Goal: Task Accomplishment & Management: Complete application form

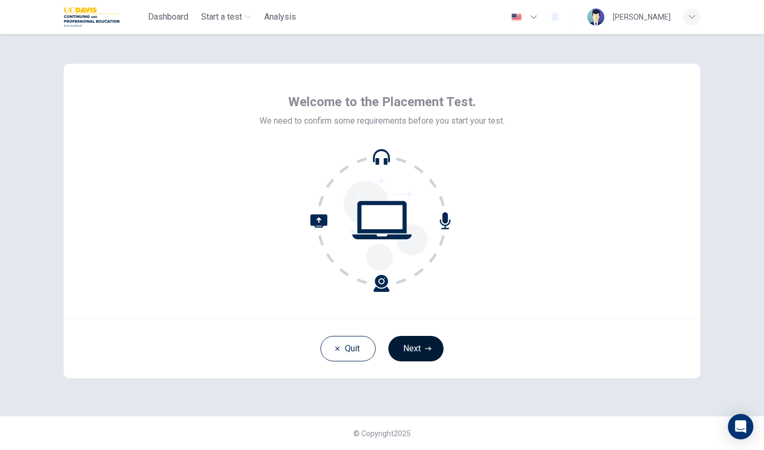
click at [414, 345] on button "Next" at bounding box center [415, 348] width 55 height 25
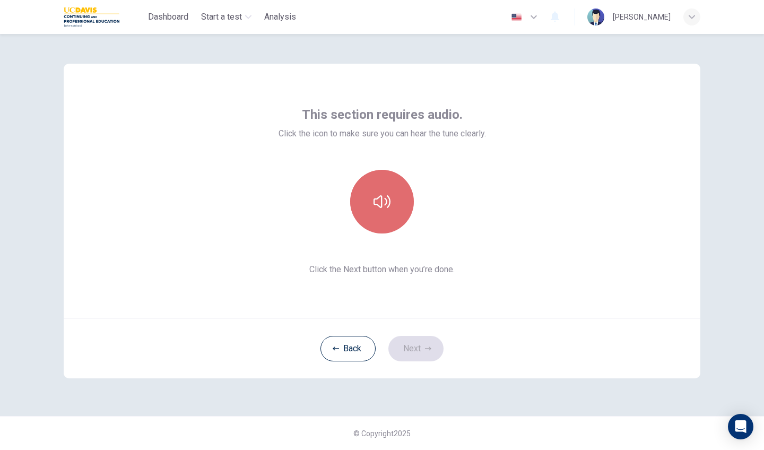
click at [382, 212] on button "button" at bounding box center [382, 202] width 64 height 64
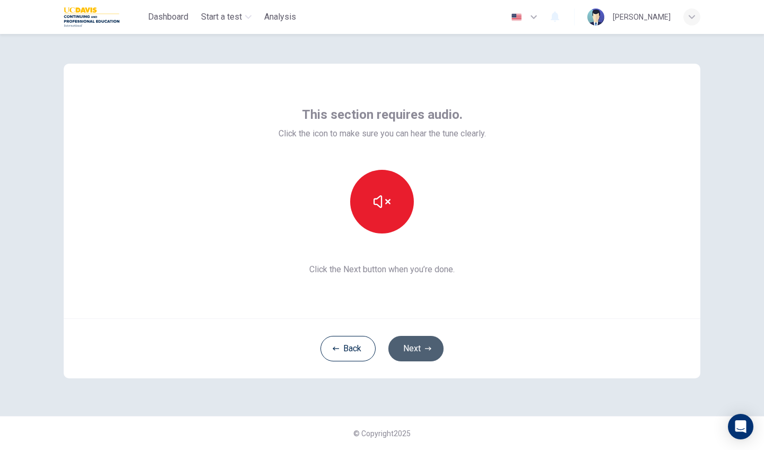
click at [424, 348] on button "Next" at bounding box center [415, 348] width 55 height 25
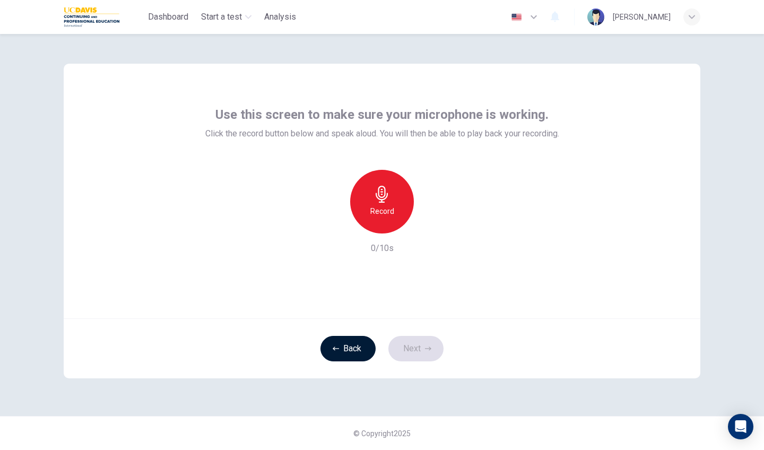
click at [336, 342] on button "Back" at bounding box center [347, 348] width 55 height 25
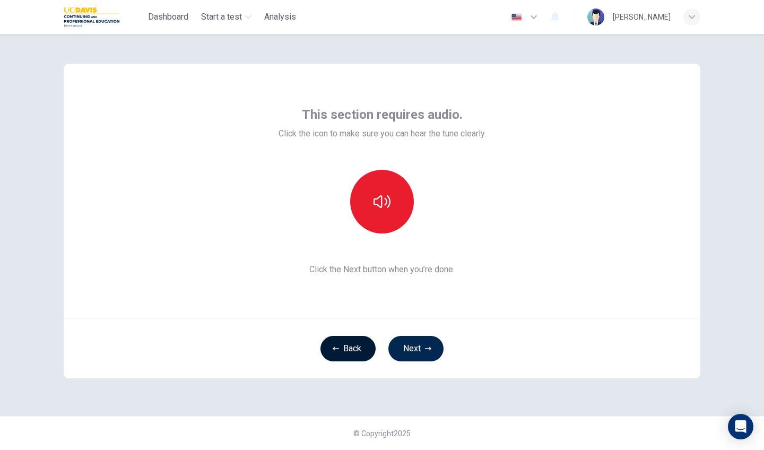
click at [336, 343] on button "Back" at bounding box center [347, 348] width 55 height 25
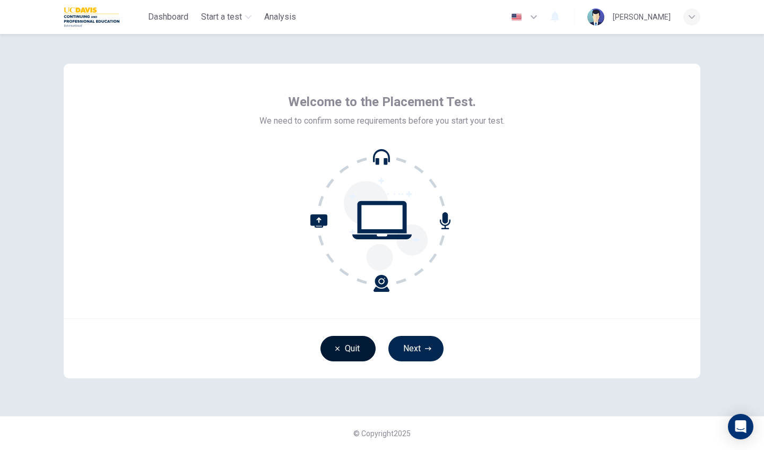
click at [337, 343] on button "Quit" at bounding box center [347, 348] width 55 height 25
click at [426, 355] on button "Next" at bounding box center [415, 348] width 55 height 25
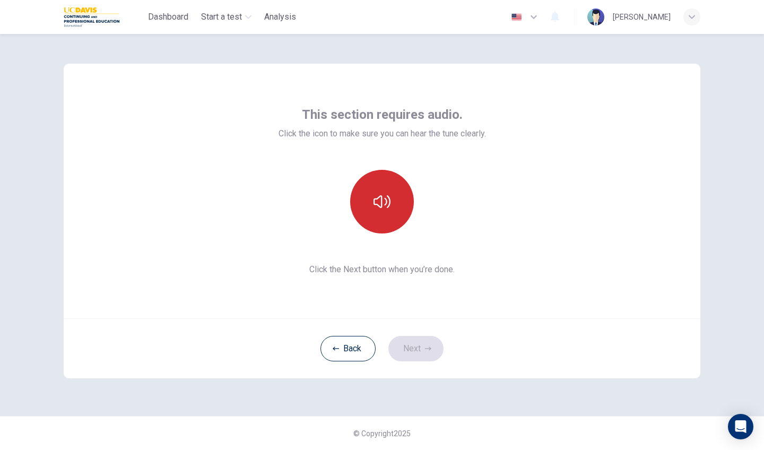
click at [385, 193] on icon "button" at bounding box center [381, 201] width 17 height 17
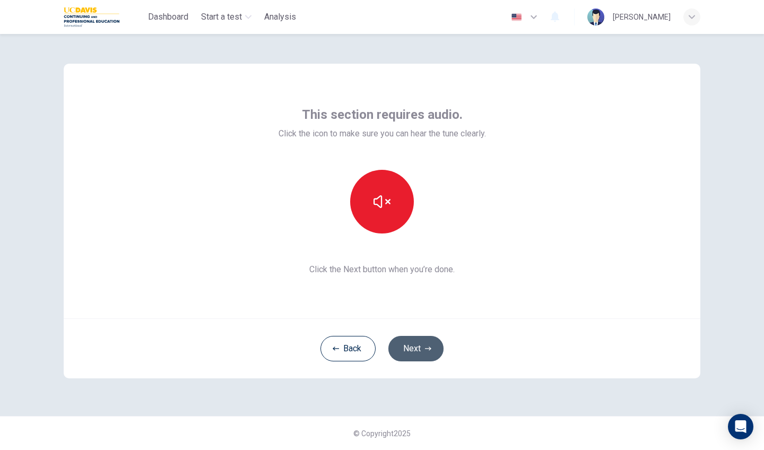
click at [419, 356] on button "Next" at bounding box center [415, 348] width 55 height 25
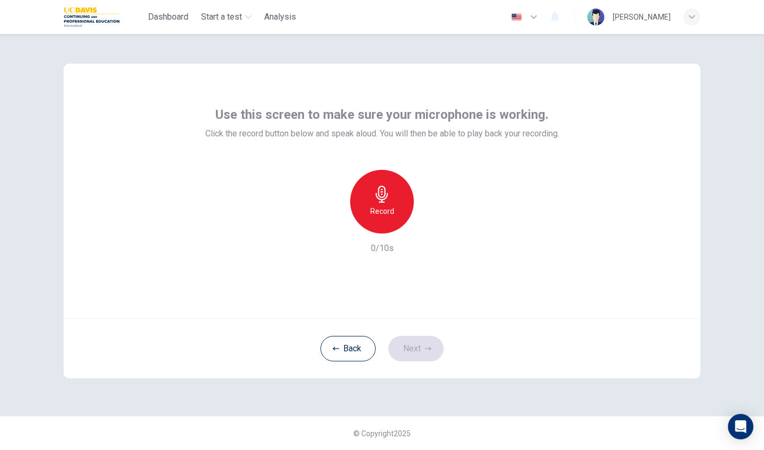
click at [394, 212] on div "Record" at bounding box center [382, 202] width 64 height 64
click at [392, 211] on div "Stop" at bounding box center [382, 202] width 64 height 64
click at [428, 226] on icon "button" at bounding box center [430, 225] width 11 height 11
click at [415, 348] on button "Next" at bounding box center [415, 348] width 55 height 25
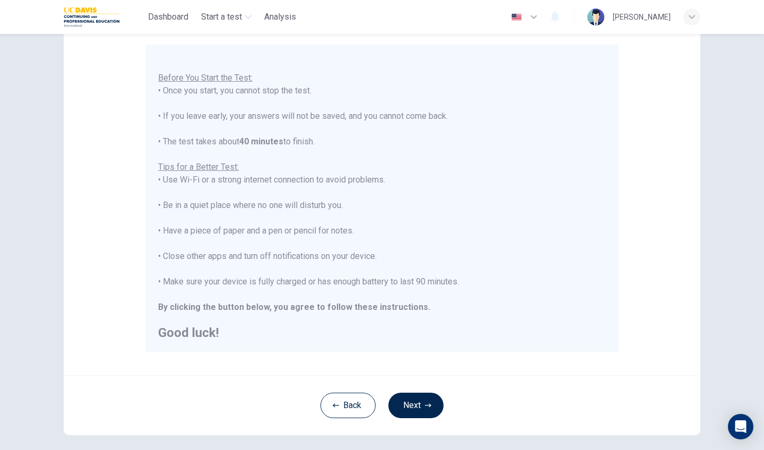
scroll to position [111, 0]
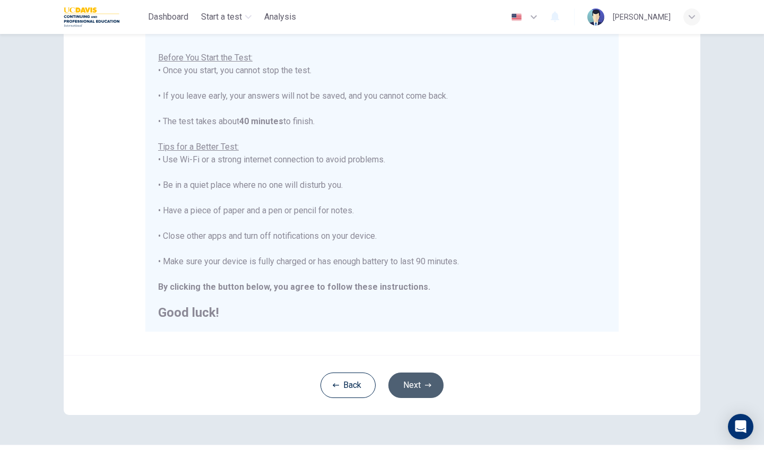
click at [419, 389] on button "Next" at bounding box center [415, 384] width 55 height 25
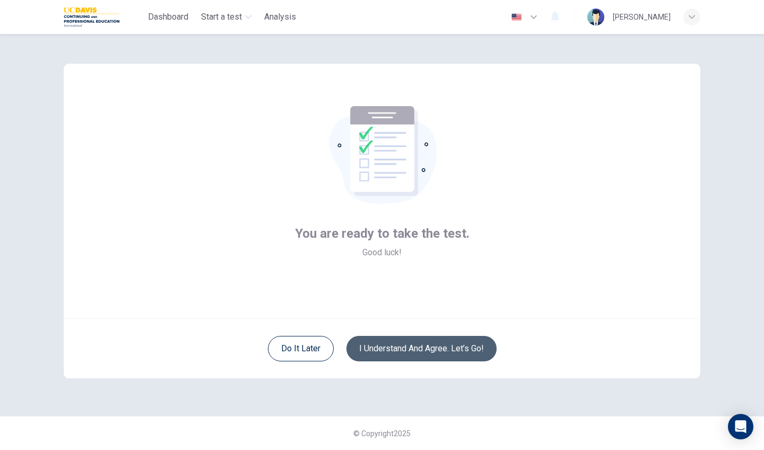
click at [463, 344] on button "I understand and agree. Let’s go!" at bounding box center [421, 348] width 150 height 25
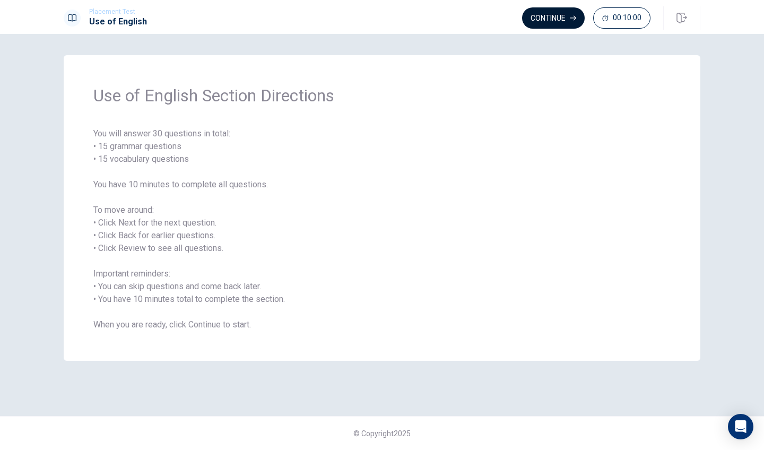
click at [553, 14] on button "Continue" at bounding box center [553, 17] width 63 height 21
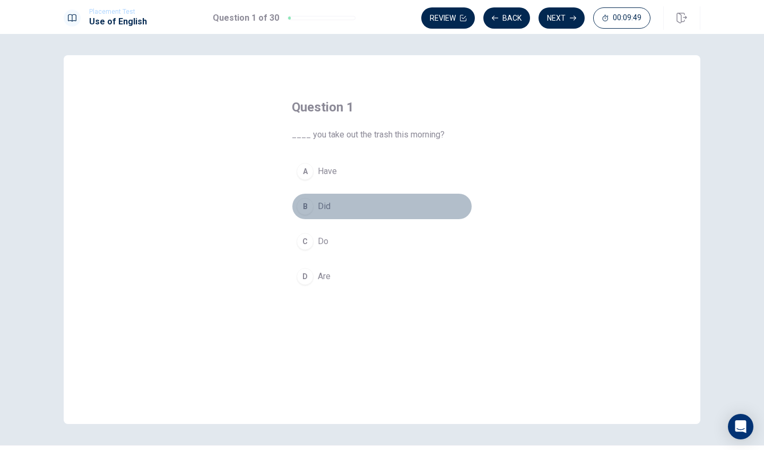
click at [319, 205] on span "Did" at bounding box center [324, 206] width 13 height 13
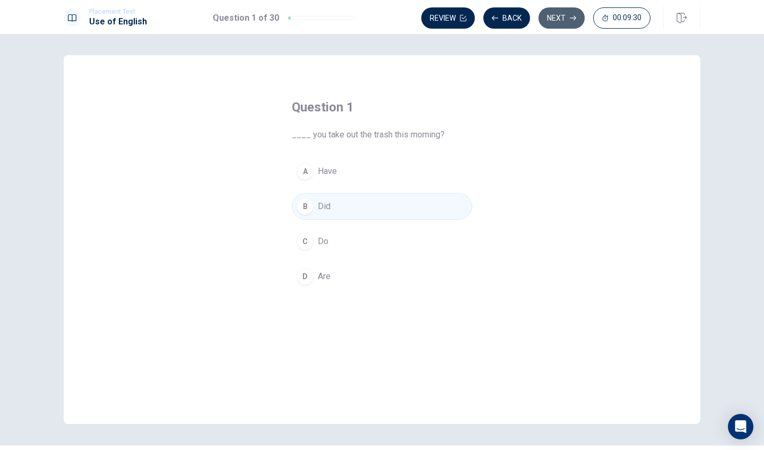
click at [571, 16] on icon "button" at bounding box center [572, 18] width 6 height 6
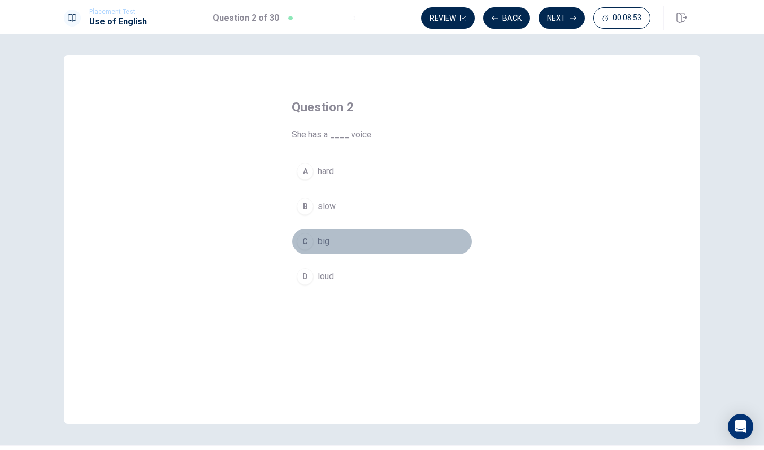
click at [309, 235] on div "C" at bounding box center [304, 241] width 17 height 17
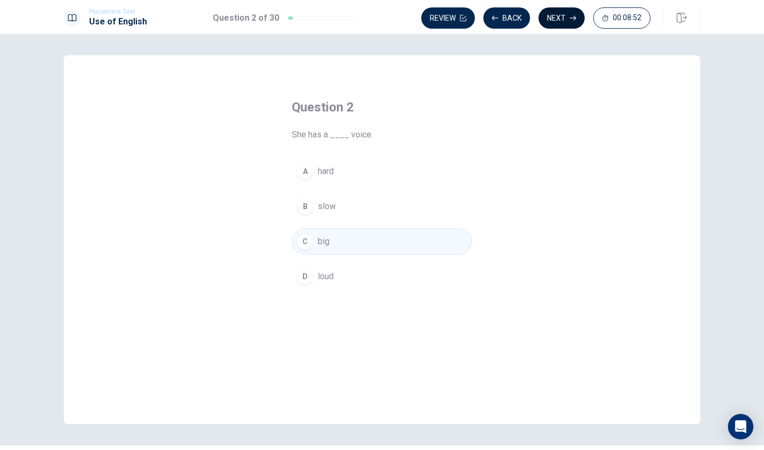
click at [572, 12] on button "Next" at bounding box center [561, 17] width 46 height 21
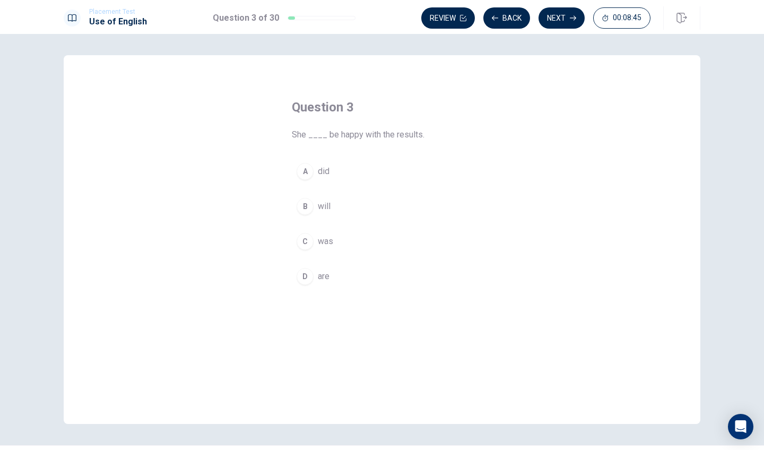
click at [306, 205] on div "B" at bounding box center [304, 206] width 17 height 17
click at [556, 16] on button "Next" at bounding box center [561, 17] width 46 height 21
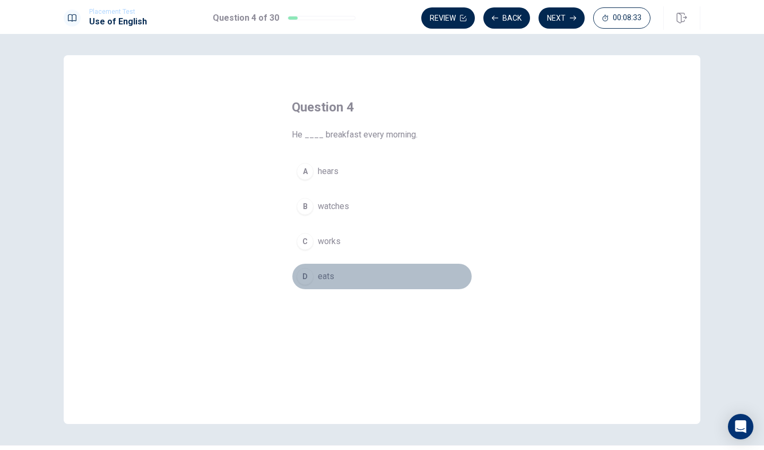
click at [305, 279] on div "D" at bounding box center [304, 276] width 17 height 17
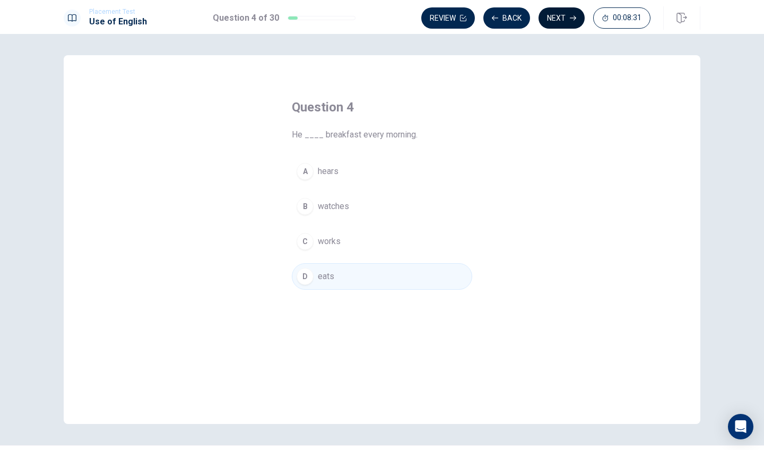
click at [555, 21] on button "Next" at bounding box center [561, 17] width 46 height 21
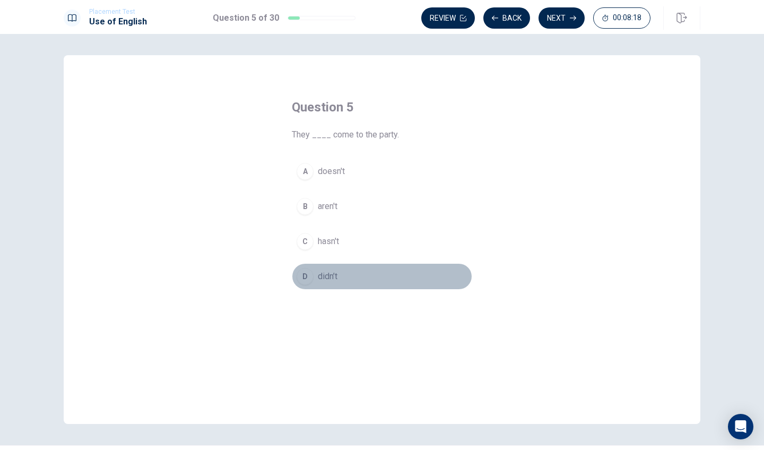
click at [307, 279] on div "D" at bounding box center [304, 276] width 17 height 17
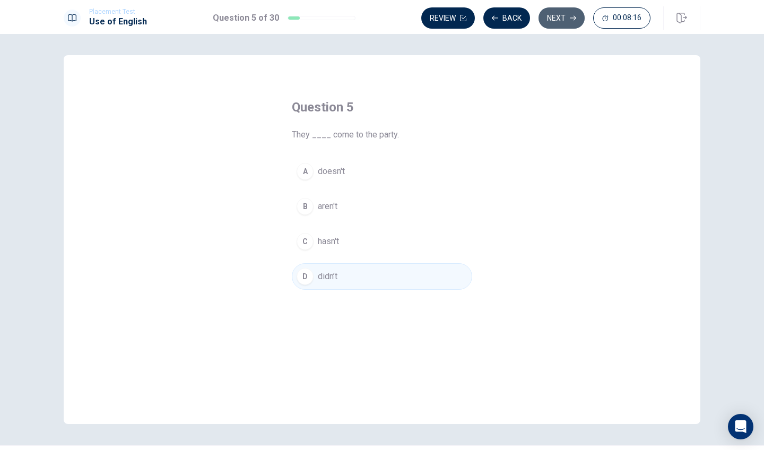
click at [563, 19] on button "Next" at bounding box center [561, 17] width 46 height 21
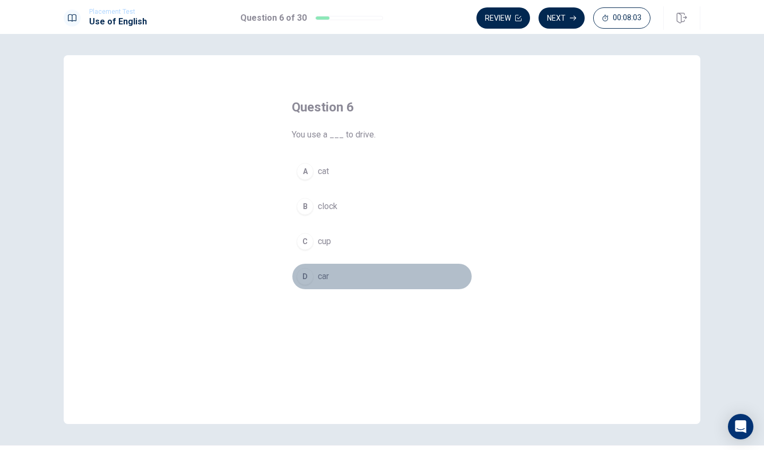
click at [308, 283] on div "D" at bounding box center [304, 276] width 17 height 17
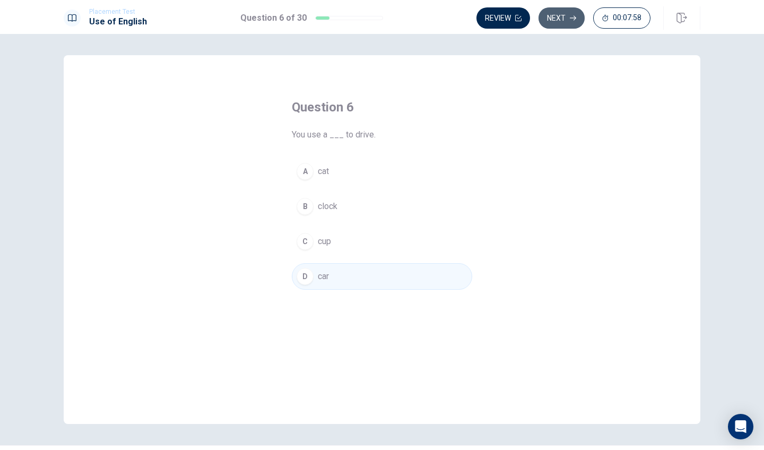
click at [571, 19] on icon "button" at bounding box center [572, 18] width 6 height 6
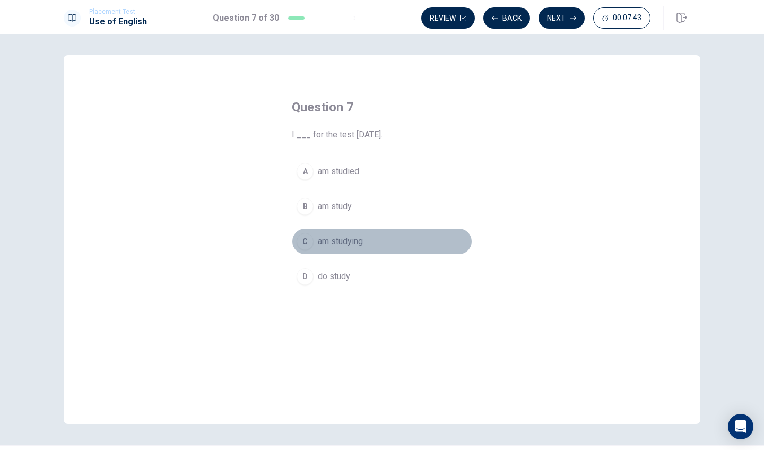
click at [304, 241] on div "C" at bounding box center [304, 241] width 17 height 17
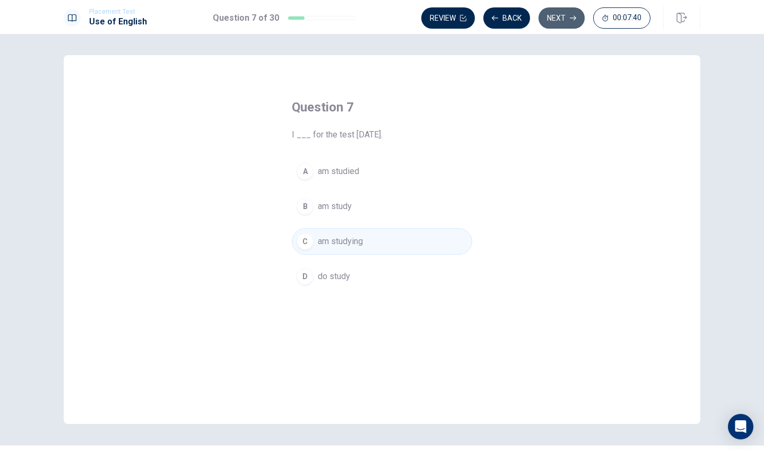
click at [555, 20] on button "Next" at bounding box center [561, 17] width 46 height 21
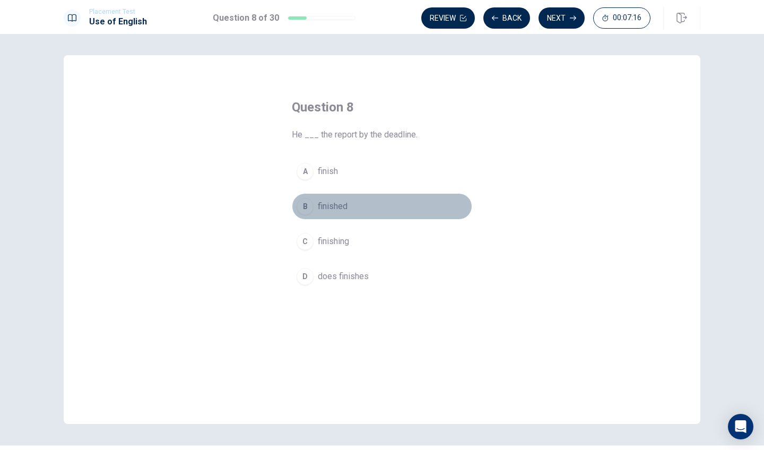
click at [300, 207] on div "B" at bounding box center [304, 206] width 17 height 17
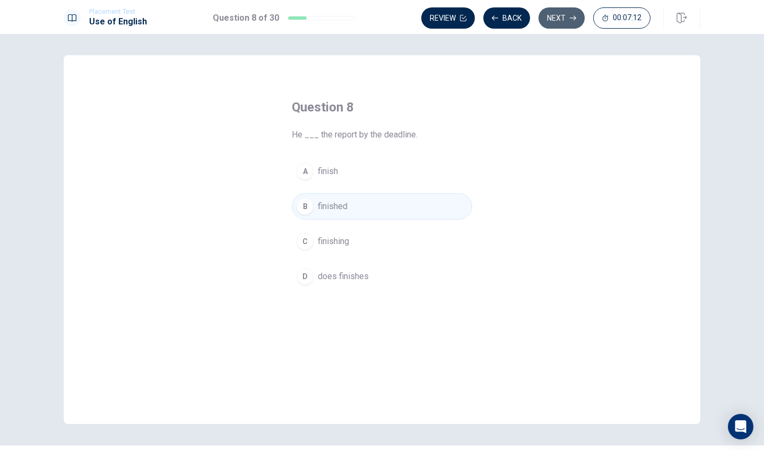
click at [567, 16] on button "Next" at bounding box center [561, 17] width 46 height 21
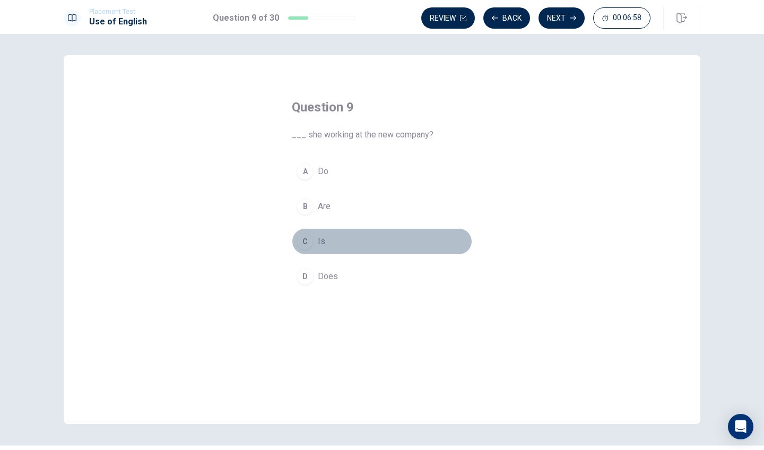
click at [304, 242] on div "C" at bounding box center [304, 241] width 17 height 17
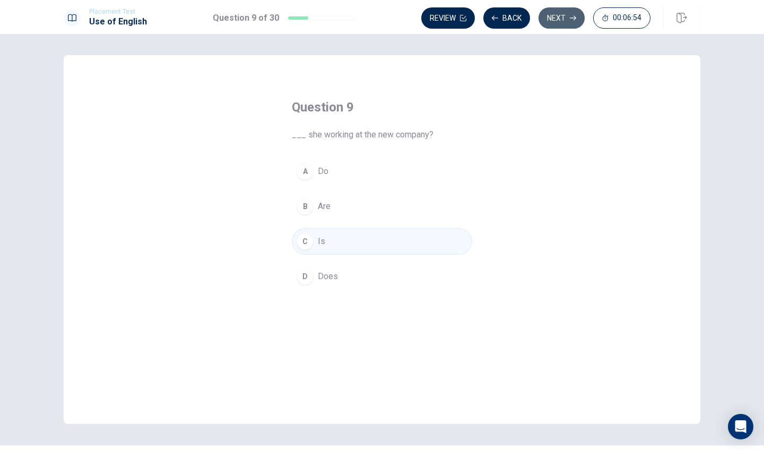
click at [563, 18] on button "Next" at bounding box center [561, 17] width 46 height 21
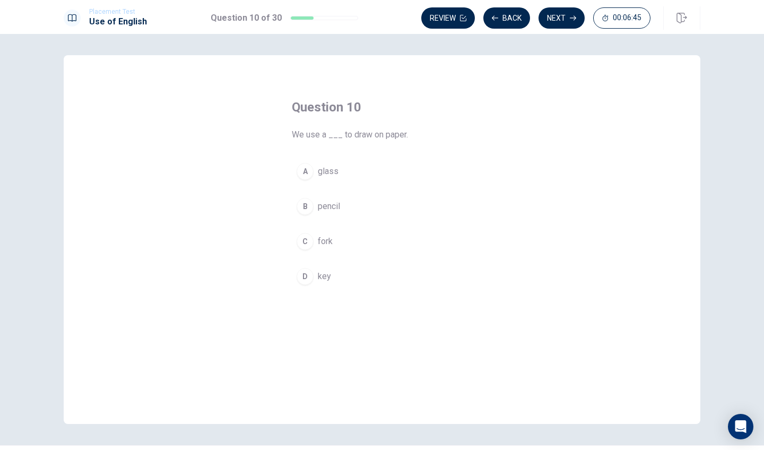
click at [306, 207] on div "B" at bounding box center [304, 206] width 17 height 17
click at [556, 15] on button "Next" at bounding box center [561, 17] width 46 height 21
click at [306, 168] on div "A" at bounding box center [304, 171] width 17 height 17
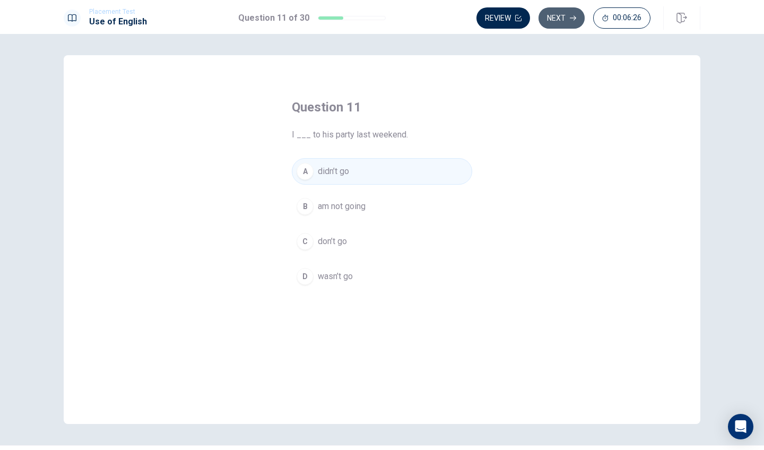
click at [568, 14] on button "Next" at bounding box center [561, 17] width 46 height 21
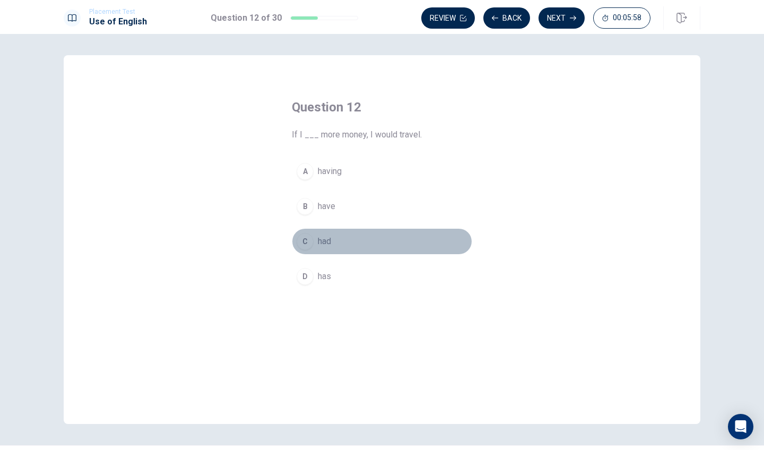
click at [305, 240] on div "C" at bounding box center [304, 241] width 17 height 17
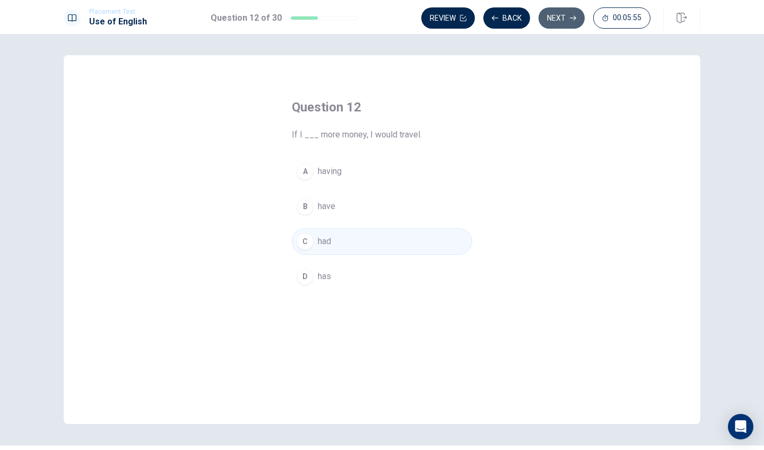
click at [566, 15] on button "Next" at bounding box center [561, 17] width 46 height 21
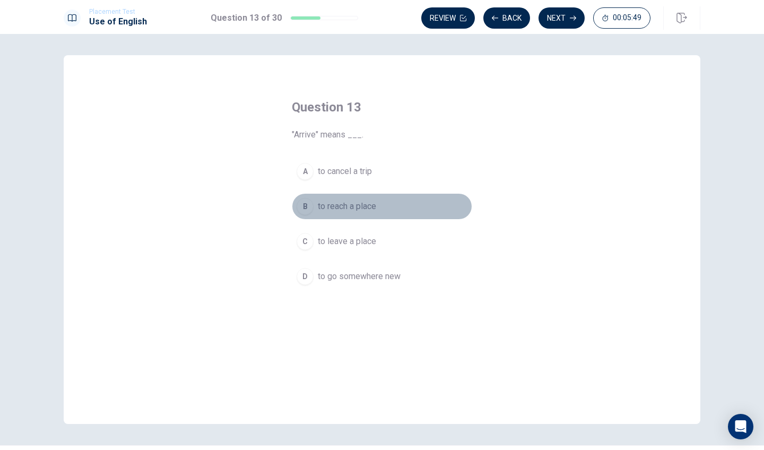
click at [308, 203] on div "B" at bounding box center [304, 206] width 17 height 17
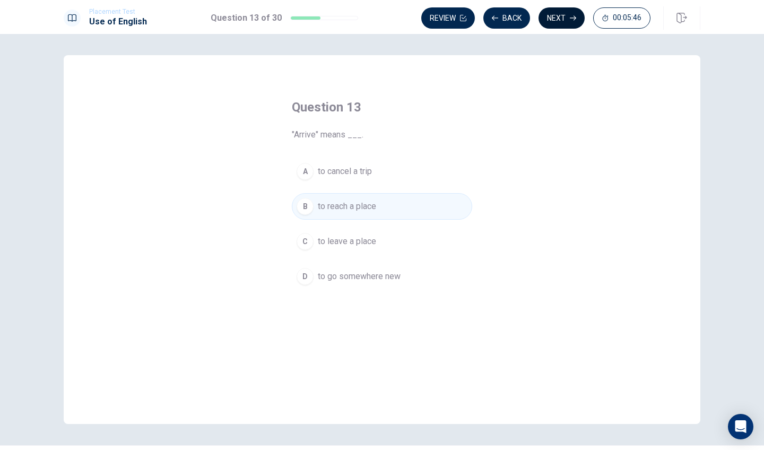
click at [558, 21] on button "Next" at bounding box center [561, 17] width 46 height 21
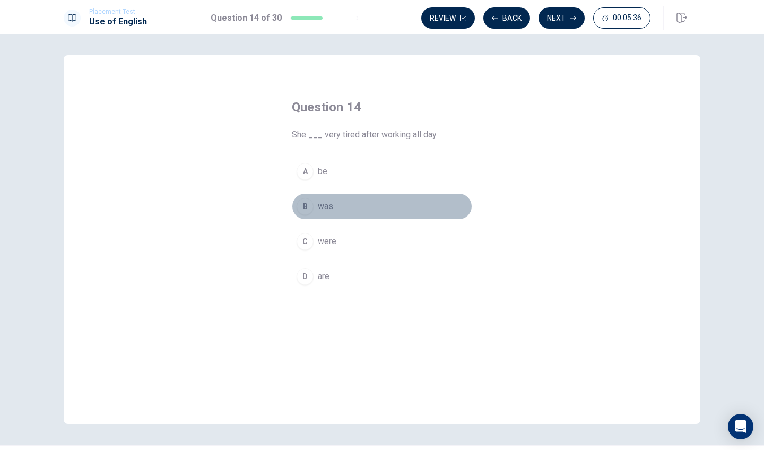
click at [306, 206] on div "B" at bounding box center [304, 206] width 17 height 17
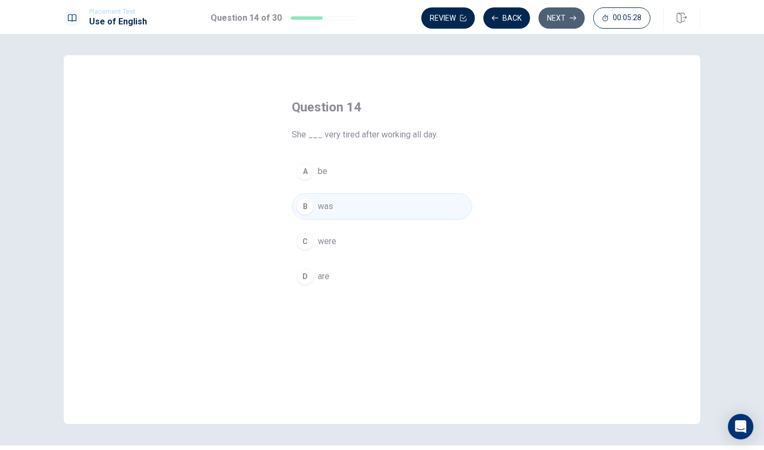
click at [563, 20] on button "Next" at bounding box center [561, 17] width 46 height 21
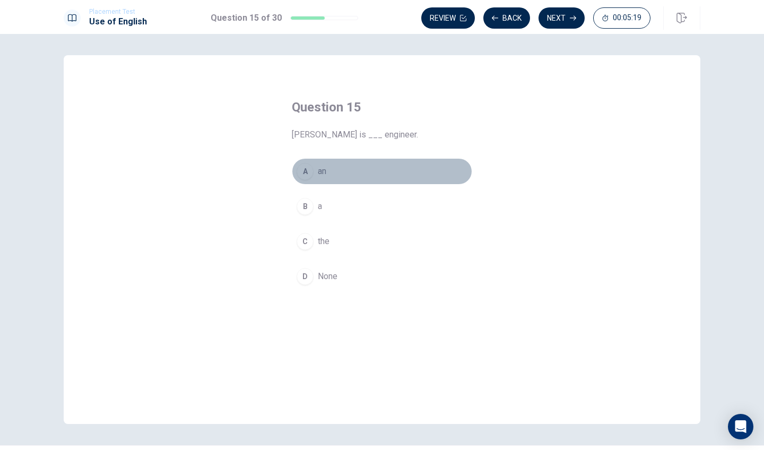
click at [302, 172] on div "A" at bounding box center [304, 171] width 17 height 17
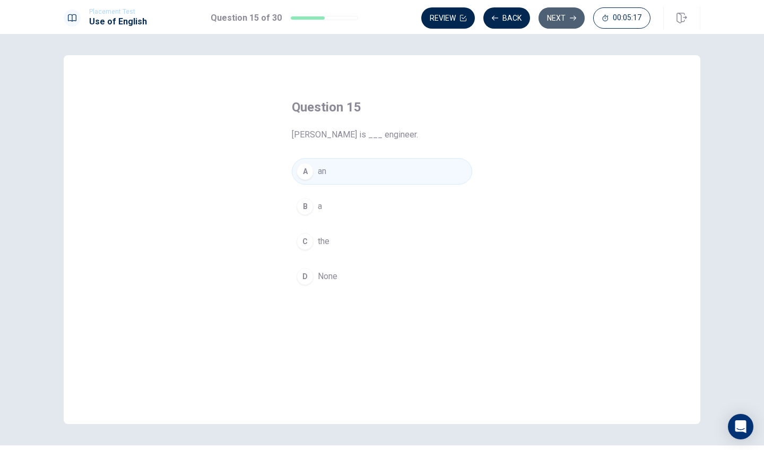
click at [565, 16] on button "Next" at bounding box center [561, 17] width 46 height 21
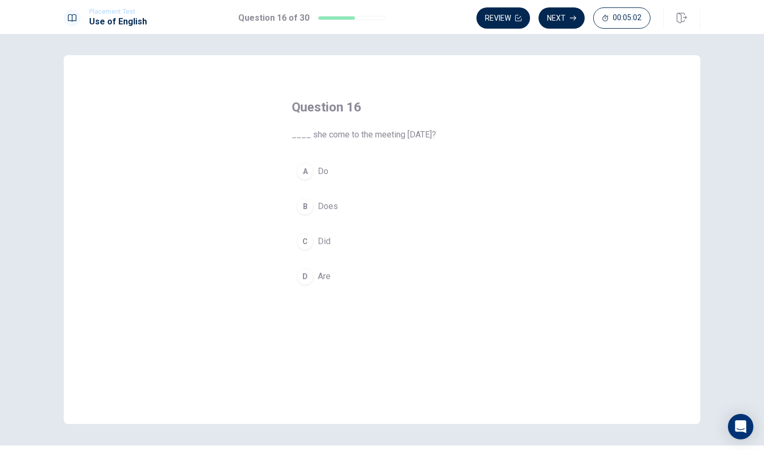
click at [309, 241] on div "C" at bounding box center [304, 241] width 17 height 17
click at [565, 14] on button "Next" at bounding box center [561, 17] width 46 height 21
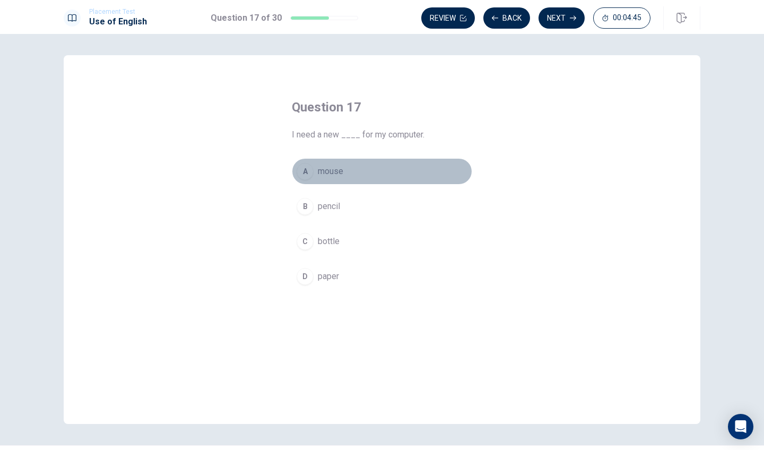
click at [308, 171] on div "A" at bounding box center [304, 171] width 17 height 17
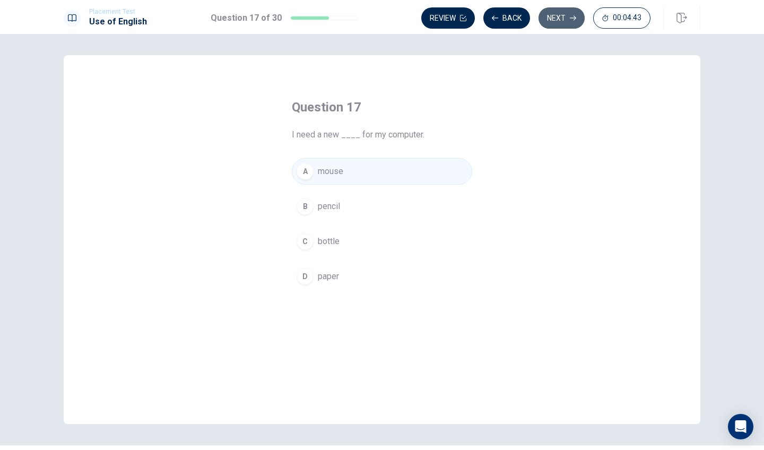
click at [558, 20] on button "Next" at bounding box center [561, 17] width 46 height 21
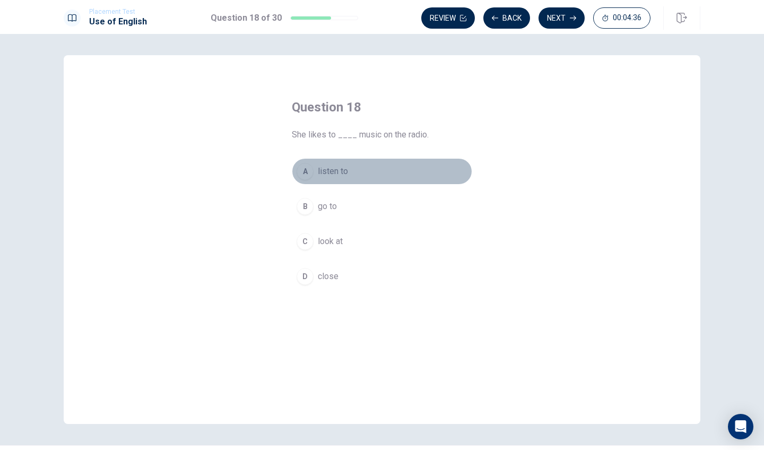
click at [302, 166] on div "A" at bounding box center [304, 171] width 17 height 17
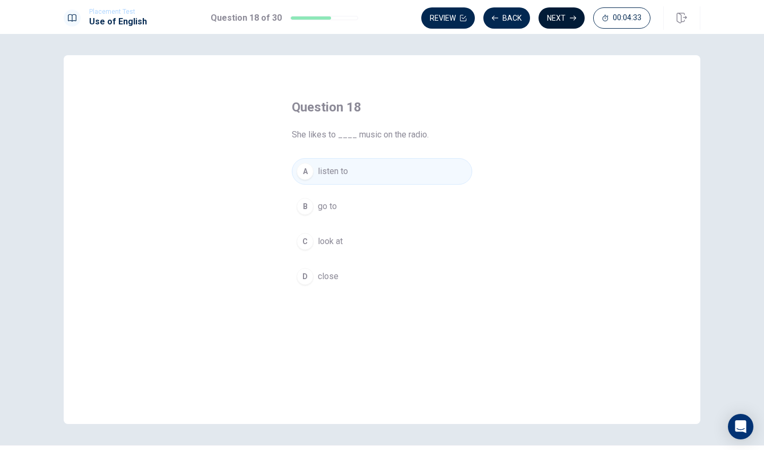
click at [567, 11] on button "Next" at bounding box center [561, 17] width 46 height 21
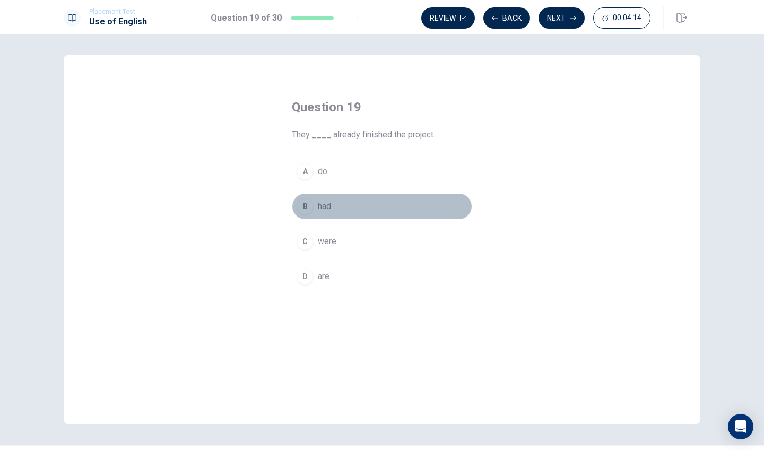
click at [308, 204] on div "B" at bounding box center [304, 206] width 17 height 17
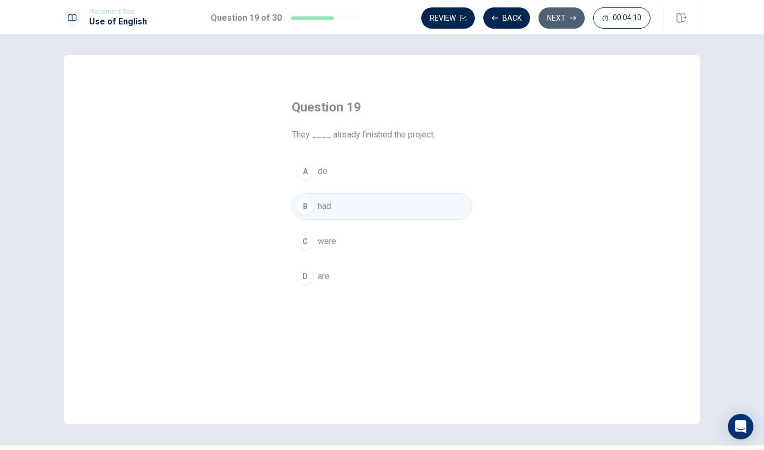
click at [551, 17] on button "Next" at bounding box center [561, 17] width 46 height 21
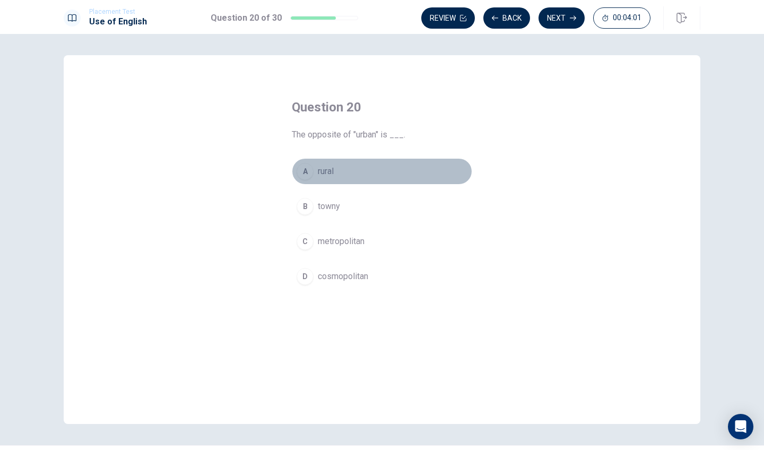
click at [309, 172] on div "A" at bounding box center [304, 171] width 17 height 17
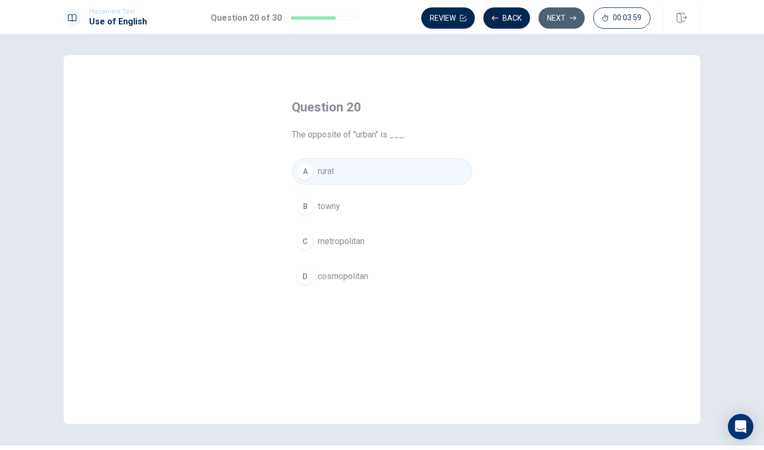
click at [560, 18] on button "Next" at bounding box center [561, 17] width 46 height 21
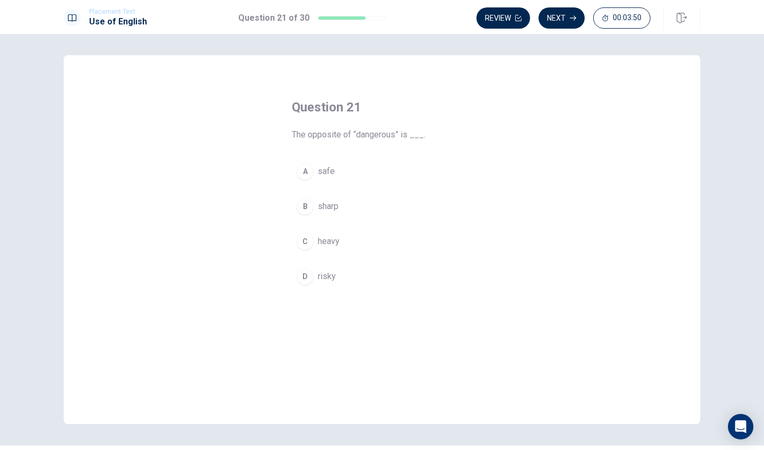
click at [306, 171] on div "A" at bounding box center [304, 171] width 17 height 17
click at [568, 19] on button "Next" at bounding box center [561, 17] width 46 height 21
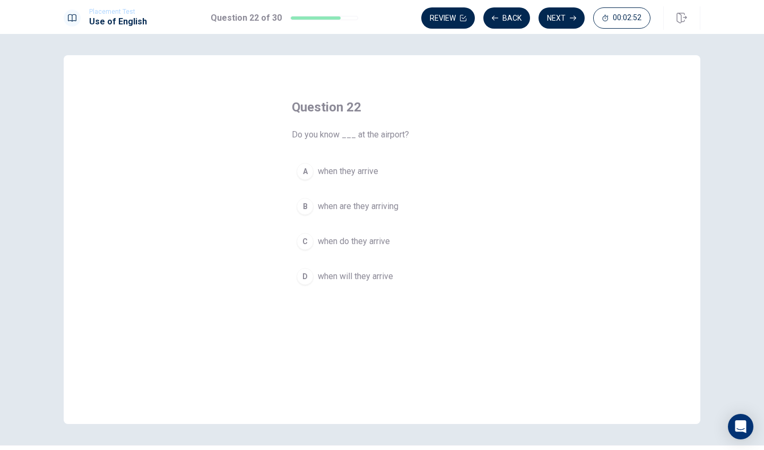
click at [310, 271] on div "D" at bounding box center [304, 276] width 17 height 17
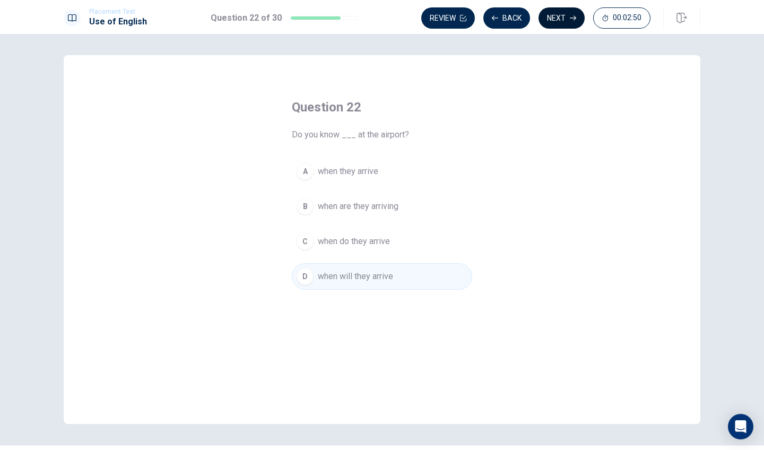
click at [565, 18] on button "Next" at bounding box center [561, 17] width 46 height 21
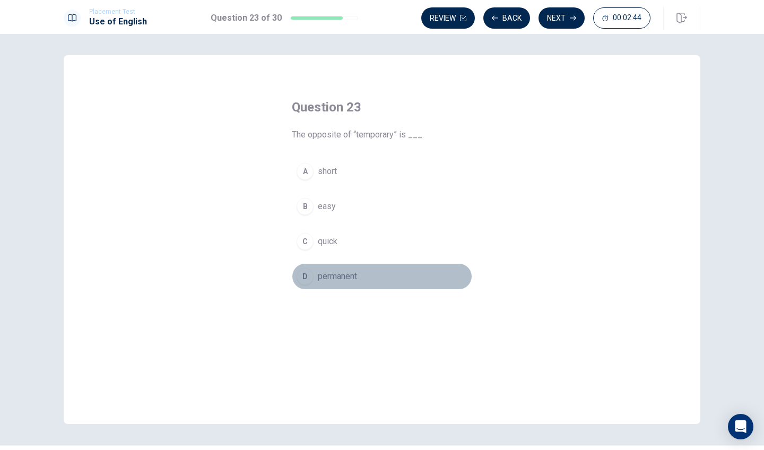
click at [306, 276] on div "D" at bounding box center [304, 276] width 17 height 17
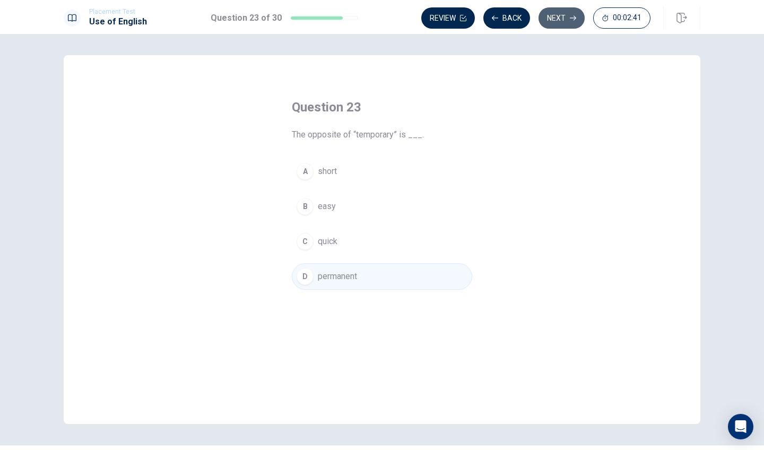
click at [560, 17] on button "Next" at bounding box center [561, 17] width 46 height 21
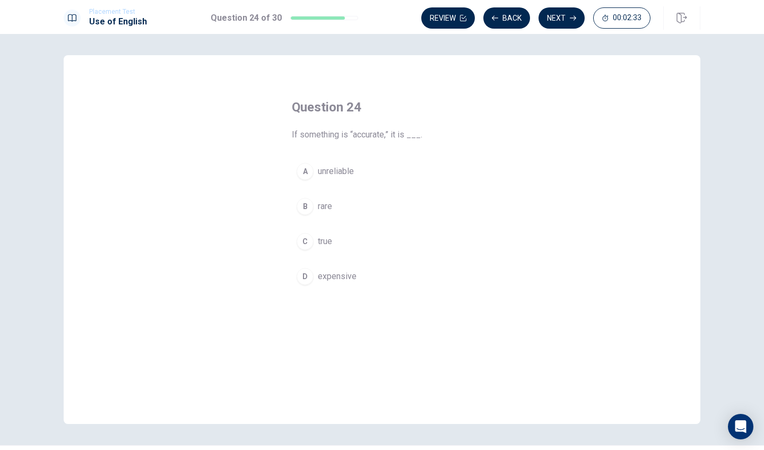
click at [304, 245] on div "C" at bounding box center [304, 241] width 17 height 17
click at [568, 17] on button "Next" at bounding box center [561, 17] width 46 height 21
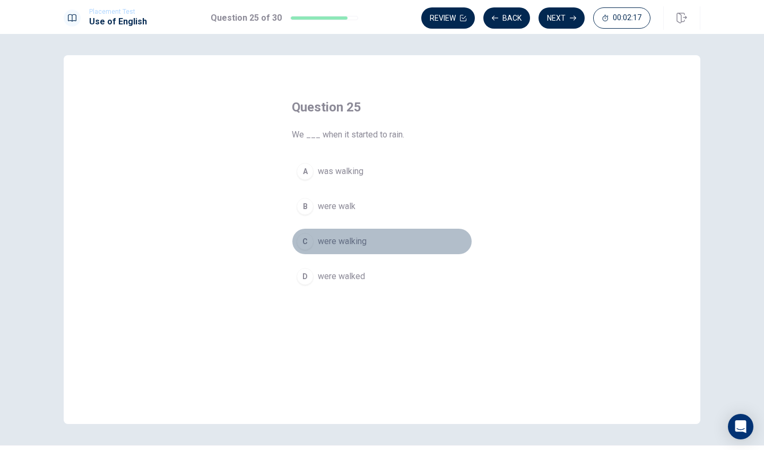
click at [308, 243] on div "C" at bounding box center [304, 241] width 17 height 17
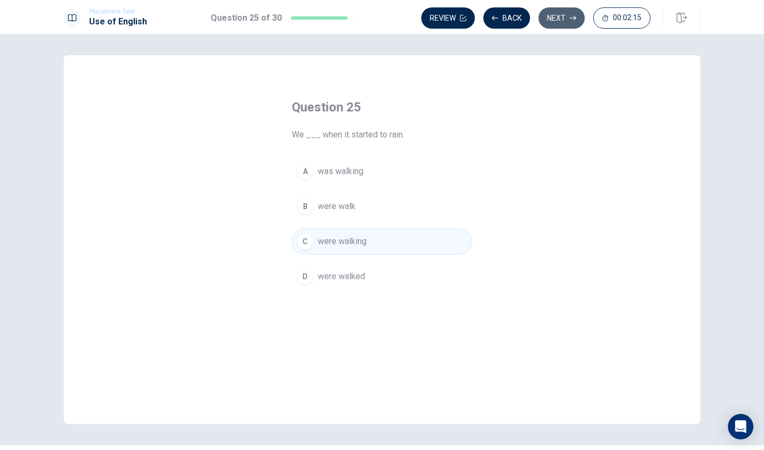
click at [563, 22] on button "Next" at bounding box center [561, 17] width 46 height 21
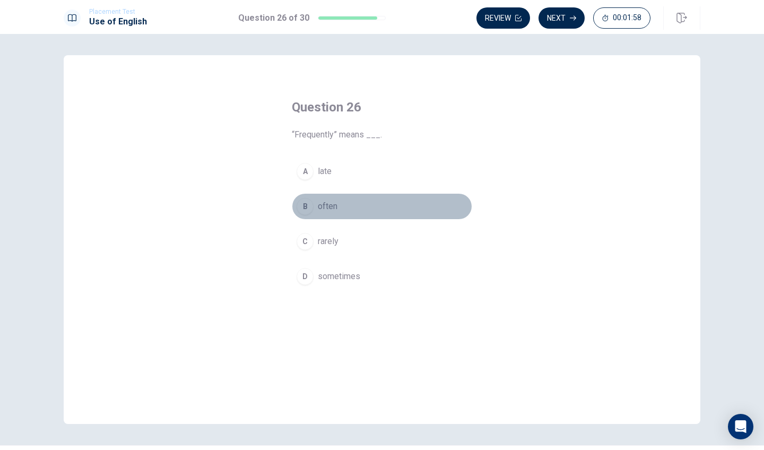
click at [302, 204] on div "B" at bounding box center [304, 206] width 17 height 17
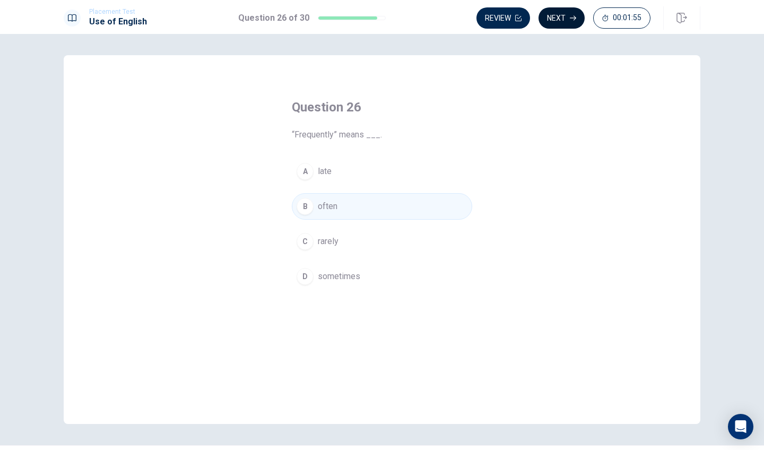
click at [569, 13] on button "Next" at bounding box center [561, 17] width 46 height 21
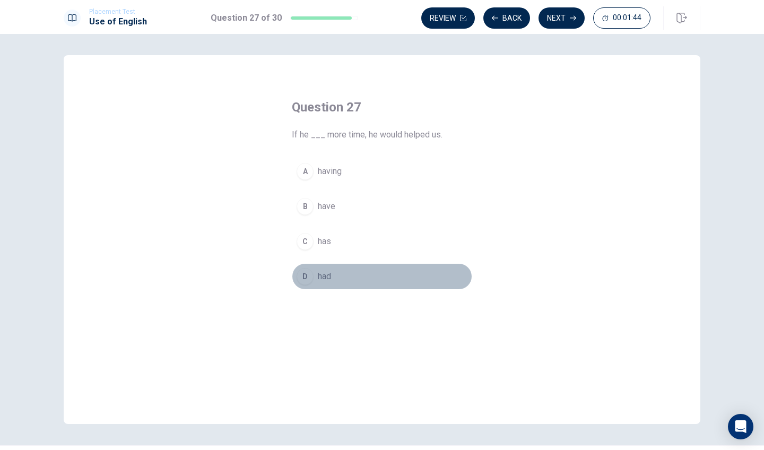
click at [310, 276] on div "D" at bounding box center [304, 276] width 17 height 17
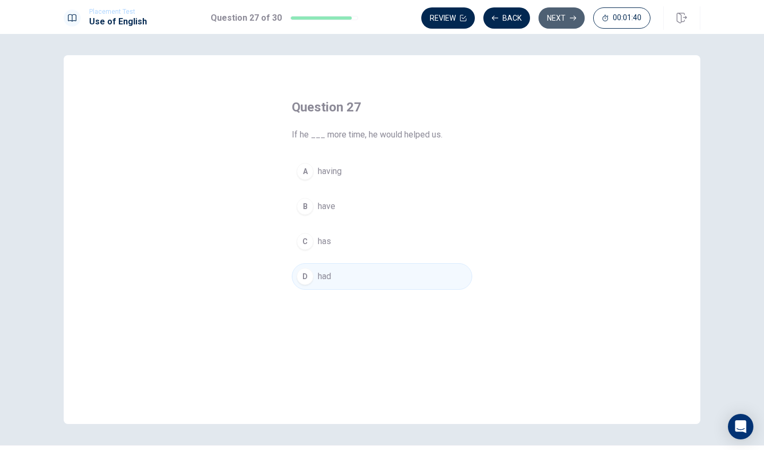
click at [560, 20] on button "Next" at bounding box center [561, 17] width 46 height 21
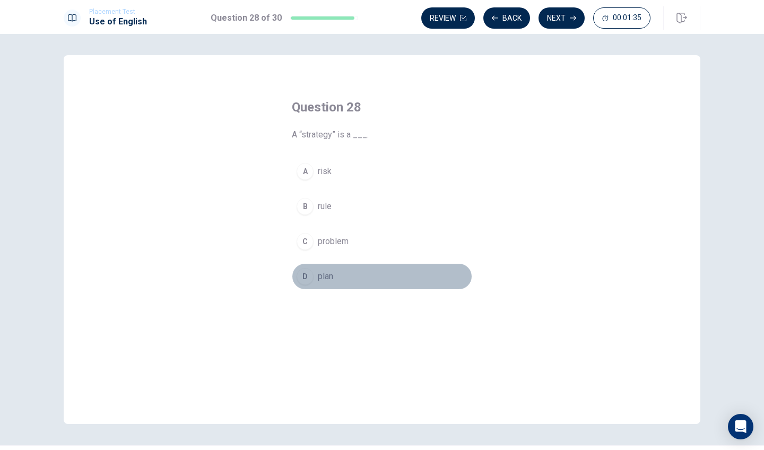
click at [301, 277] on div "D" at bounding box center [304, 276] width 17 height 17
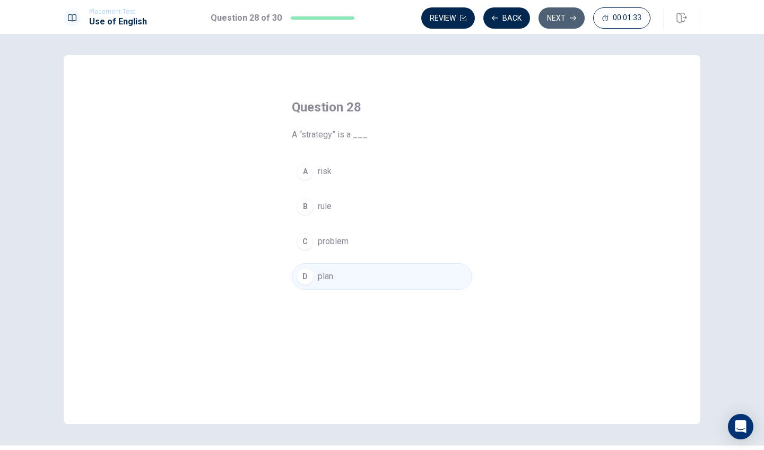
click at [560, 21] on button "Next" at bounding box center [561, 17] width 46 height 21
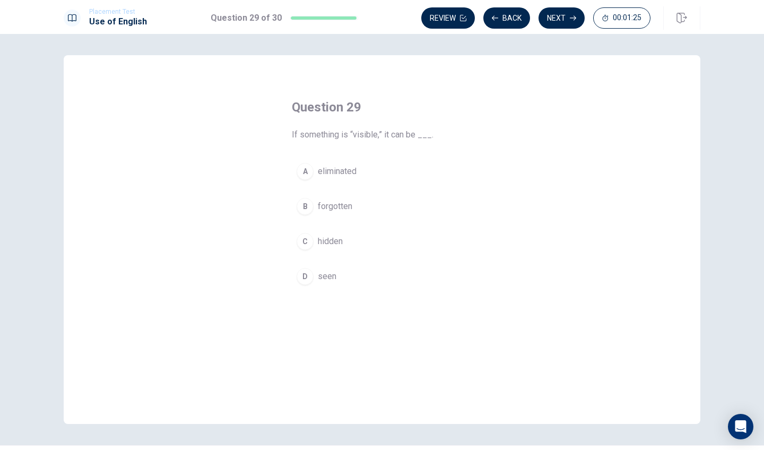
click at [305, 272] on div "D" at bounding box center [304, 276] width 17 height 17
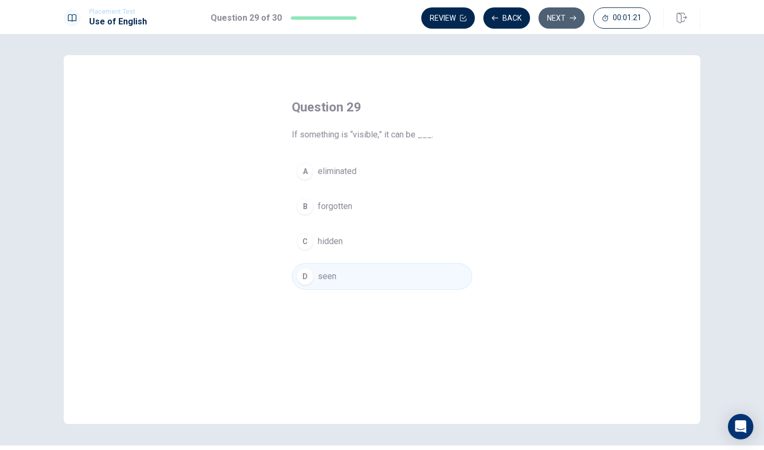
click at [561, 18] on button "Next" at bounding box center [561, 17] width 46 height 21
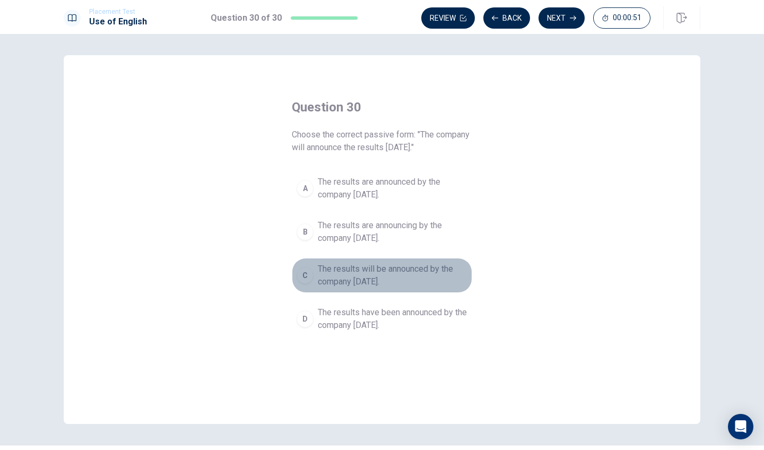
click at [308, 277] on div "C" at bounding box center [304, 275] width 17 height 17
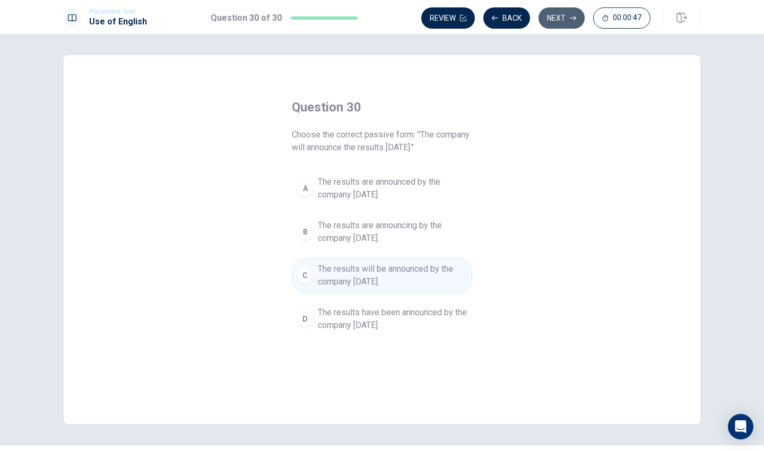
click at [563, 15] on button "Next" at bounding box center [561, 17] width 46 height 21
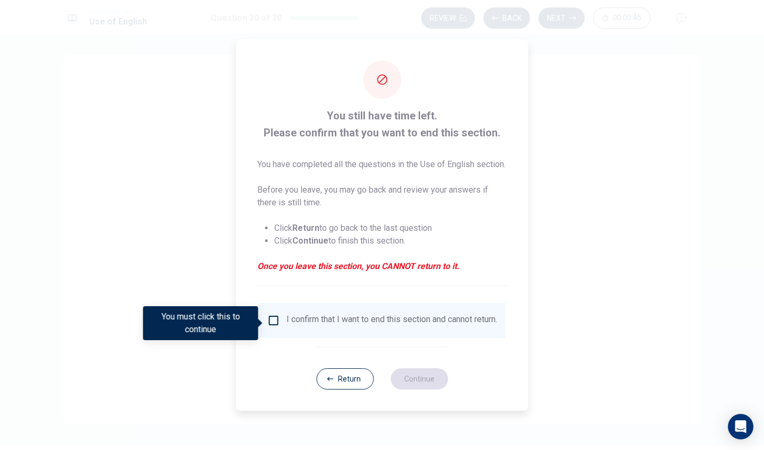
click at [274, 322] on input "You must click this to continue" at bounding box center [273, 320] width 13 height 13
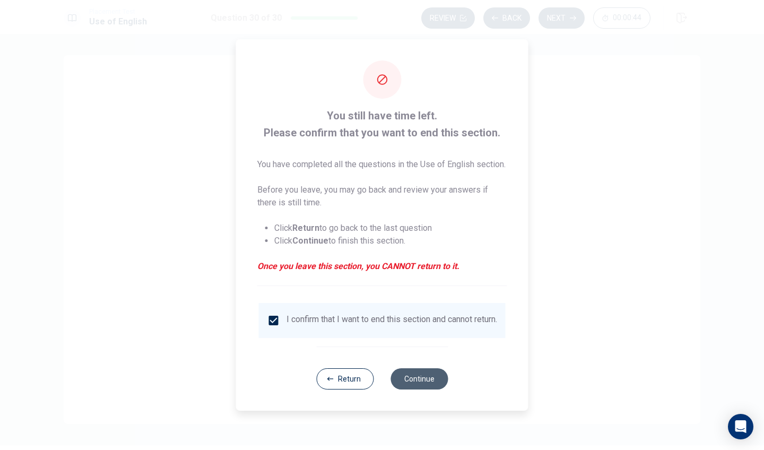
click at [426, 389] on button "Continue" at bounding box center [418, 378] width 57 height 21
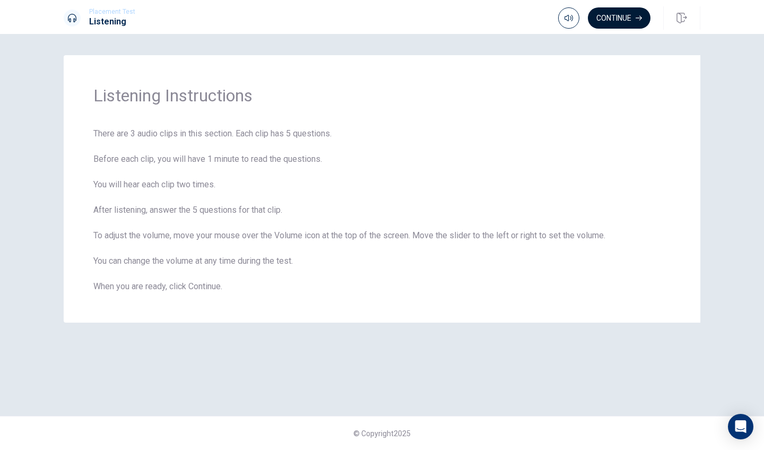
click at [627, 20] on button "Continue" at bounding box center [618, 17] width 63 height 21
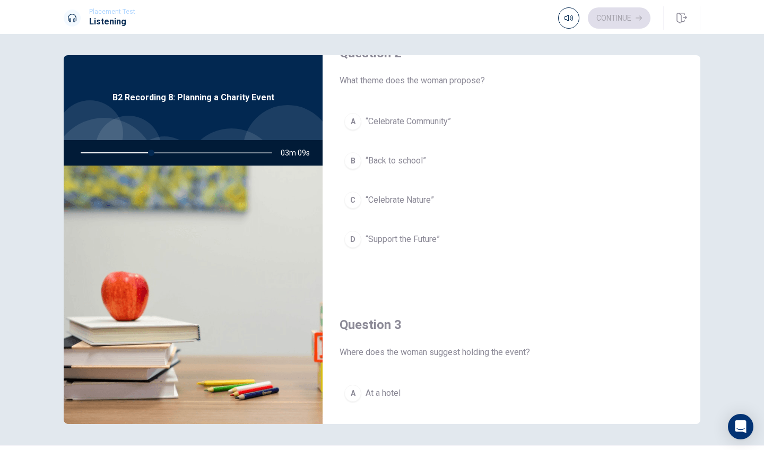
scroll to position [294, 0]
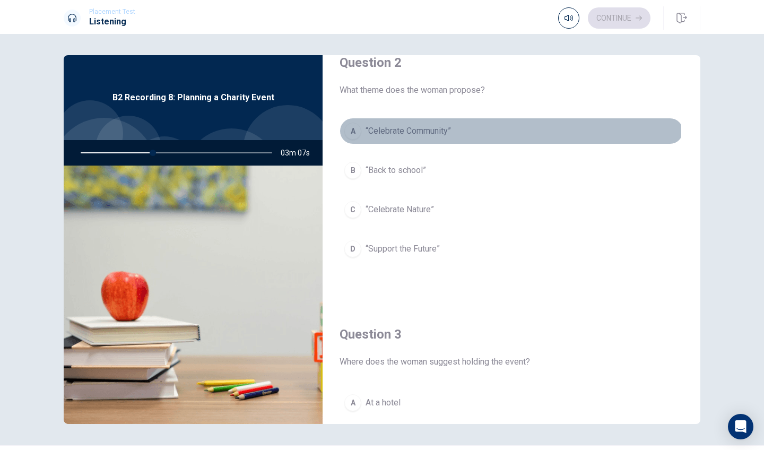
click at [383, 131] on span "“Celebrate Community”" at bounding box center [407, 131] width 85 height 13
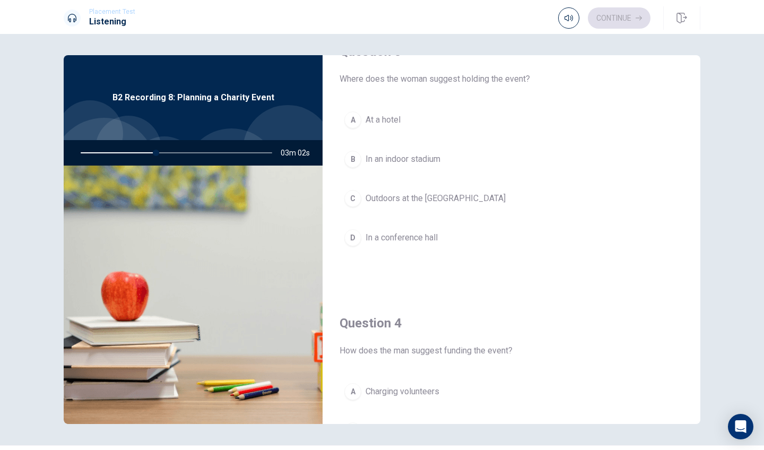
scroll to position [579, 0]
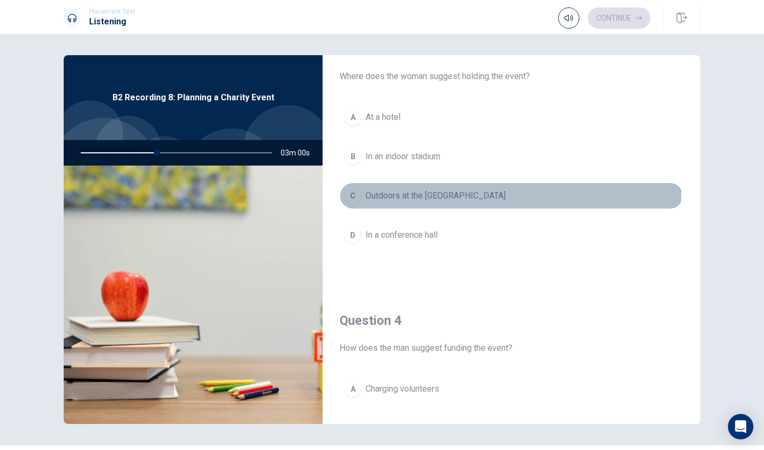
click at [443, 192] on span "Outdoors at the [GEOGRAPHIC_DATA]" at bounding box center [435, 195] width 140 height 13
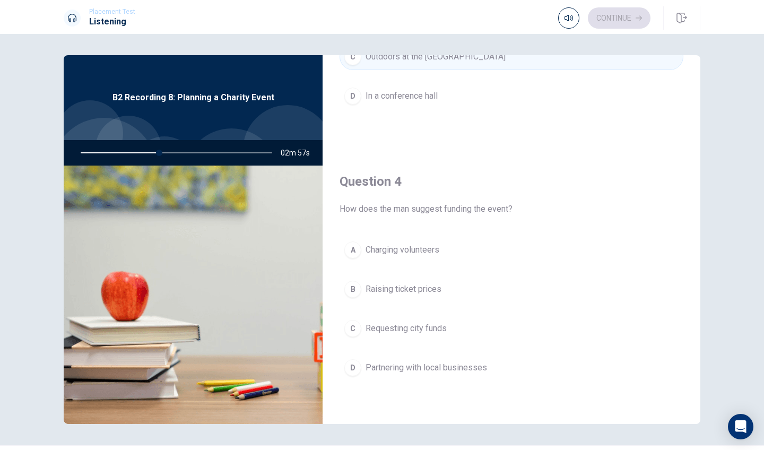
scroll to position [719, 0]
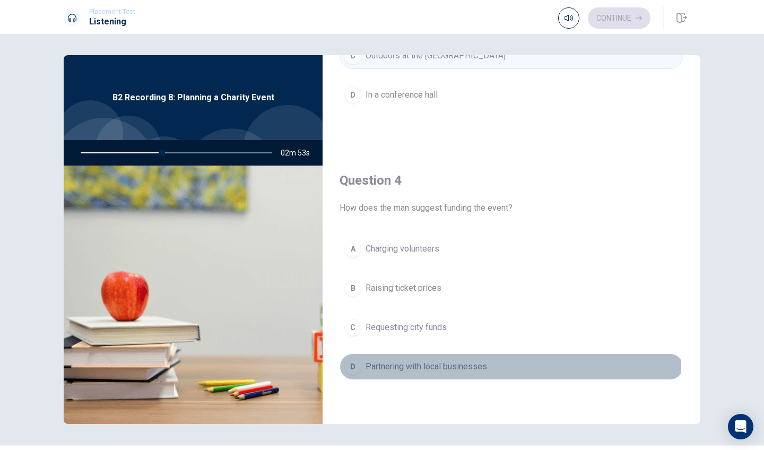
click at [453, 365] on span "Partnering with local businesses" at bounding box center [425, 366] width 121 height 13
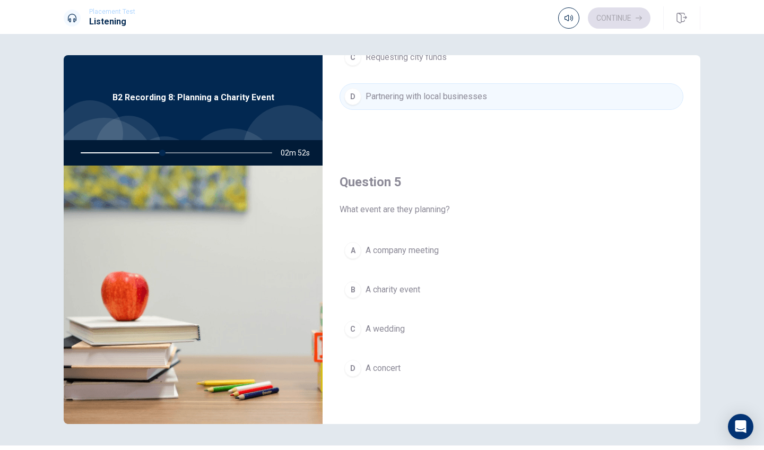
scroll to position [989, 0]
click at [396, 289] on span "A charity event" at bounding box center [392, 289] width 55 height 13
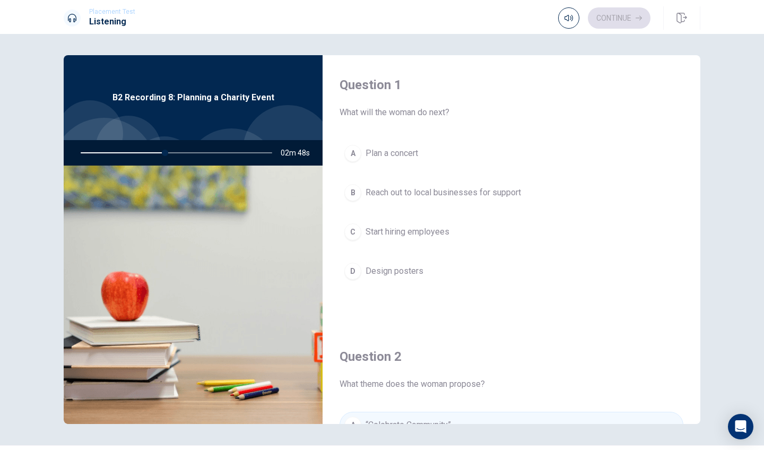
scroll to position [0, 0]
click at [402, 194] on span "Reach out to local businesses for support" at bounding box center [442, 192] width 155 height 13
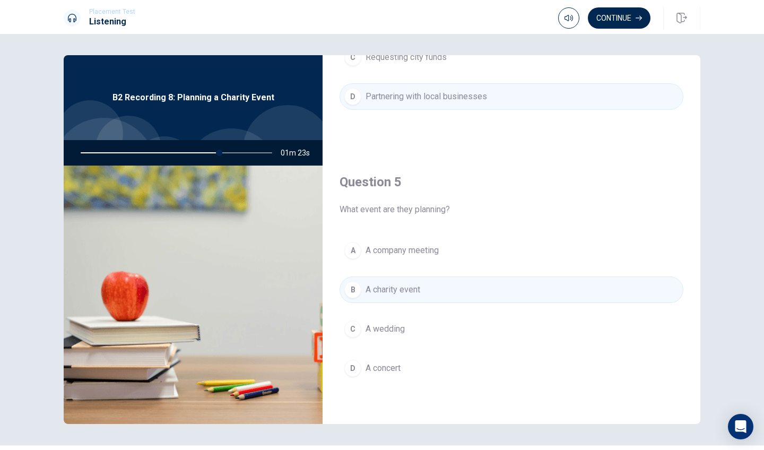
scroll to position [989, 0]
click at [630, 19] on button "Continue" at bounding box center [618, 17] width 63 height 21
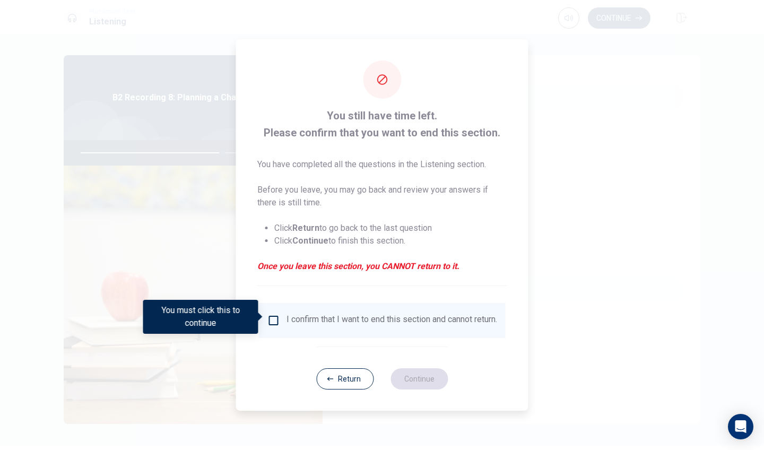
click at [267, 318] on input "You must click this to continue" at bounding box center [273, 320] width 13 height 13
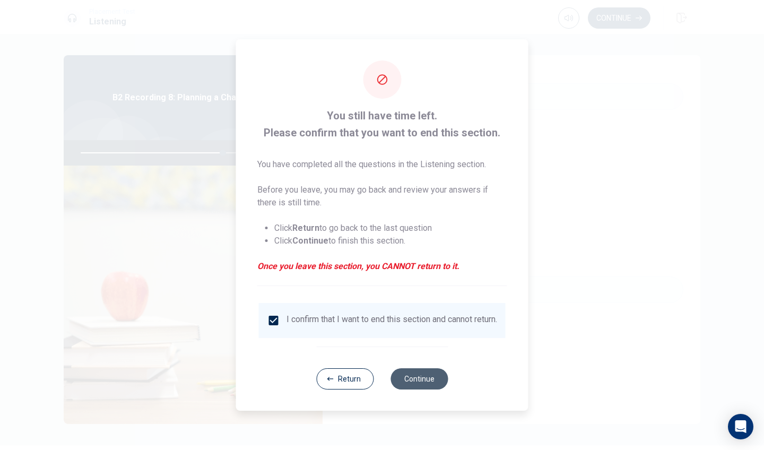
click at [411, 382] on button "Continue" at bounding box center [418, 378] width 57 height 21
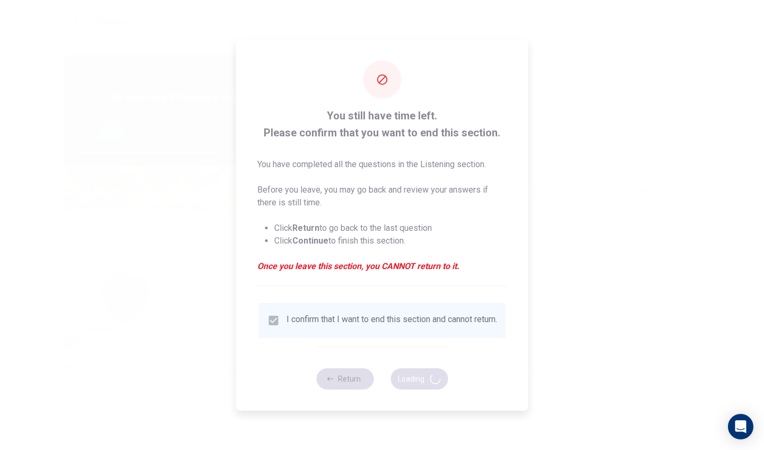
type input "75"
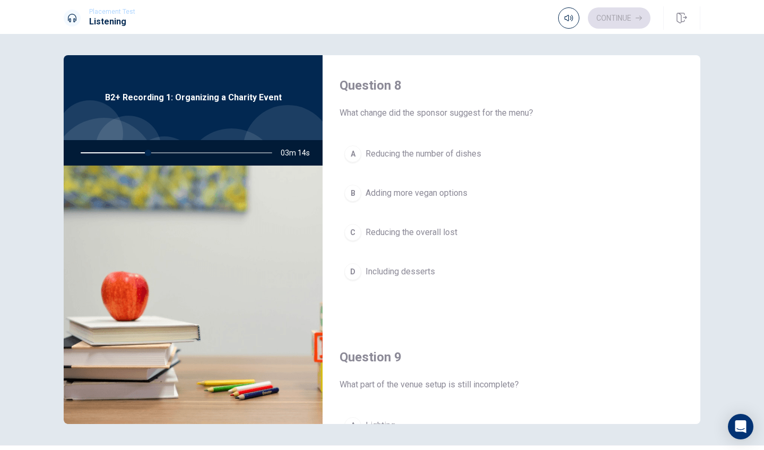
scroll to position [565, 0]
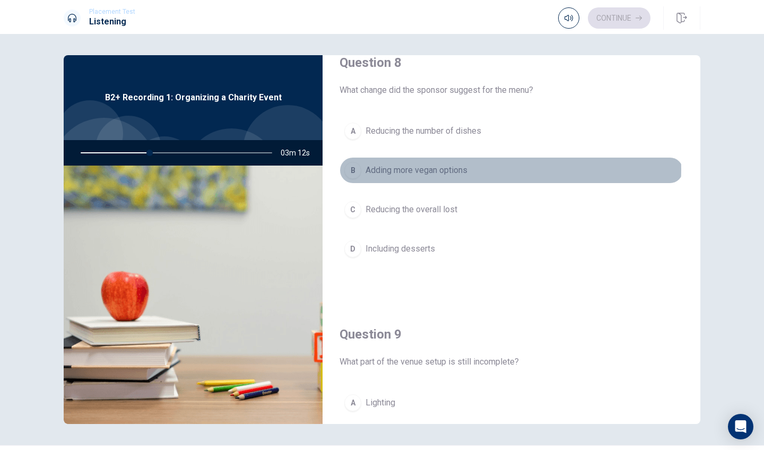
click at [443, 169] on span "Adding more vegan options" at bounding box center [416, 170] width 102 height 13
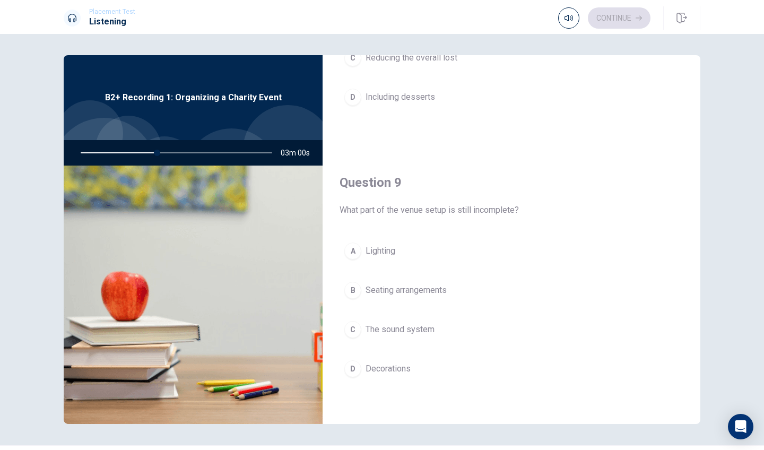
scroll to position [718, 0]
click at [416, 331] on span "The sound system" at bounding box center [399, 328] width 69 height 13
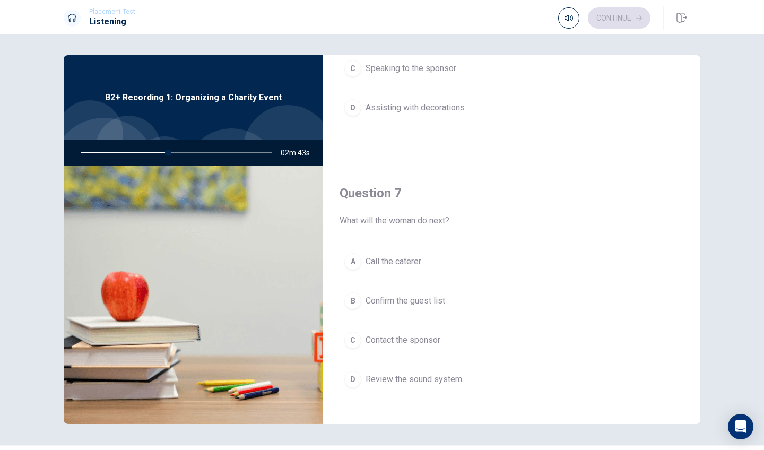
scroll to position [164, 0]
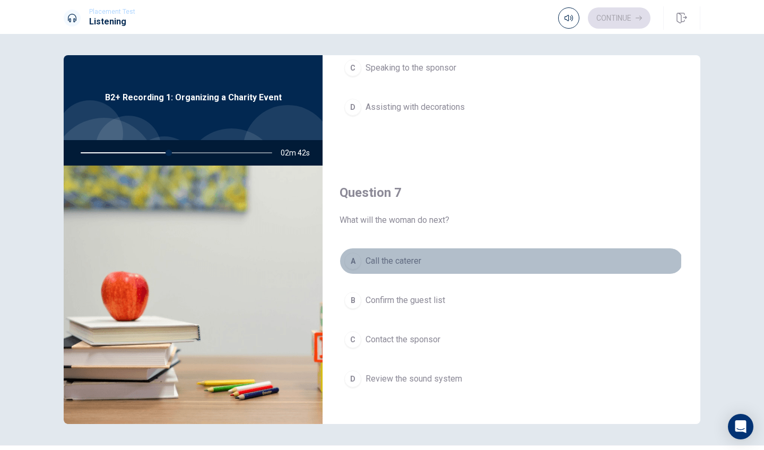
click at [403, 259] on span "Call the caterer" at bounding box center [393, 261] width 56 height 13
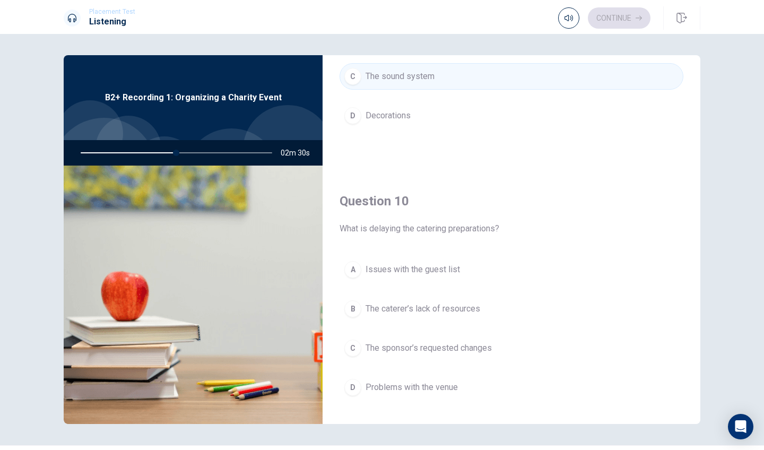
scroll to position [964, 0]
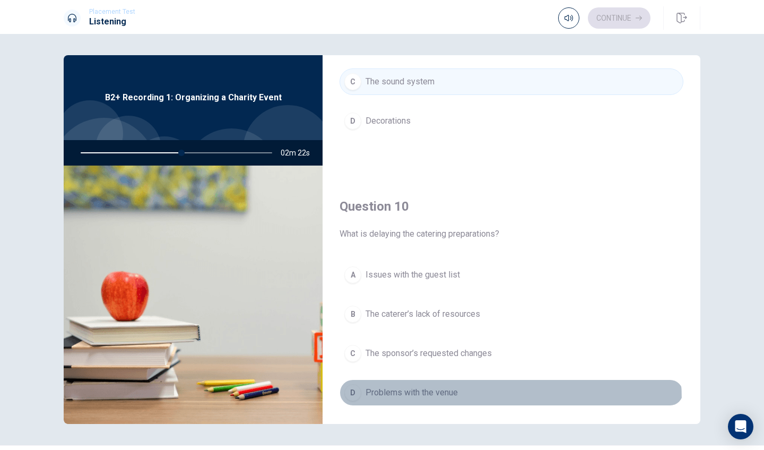
click at [435, 400] on button "D Problems with the venue" at bounding box center [511, 392] width 344 height 27
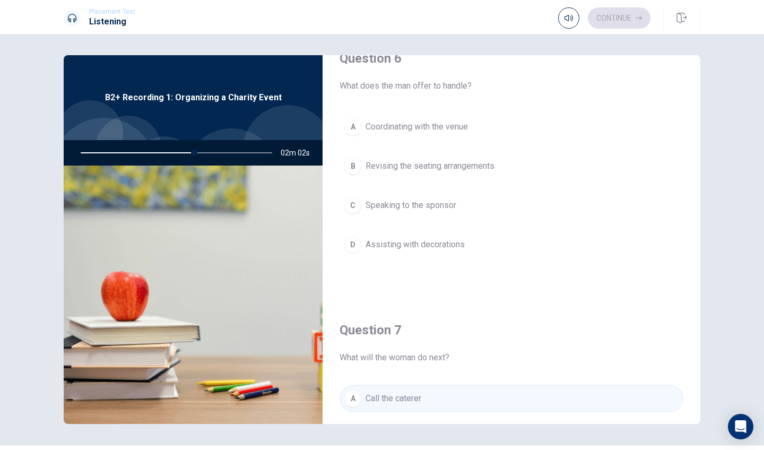
scroll to position [27, 0]
click at [396, 121] on span "Coordinating with the venue" at bounding box center [416, 126] width 102 height 13
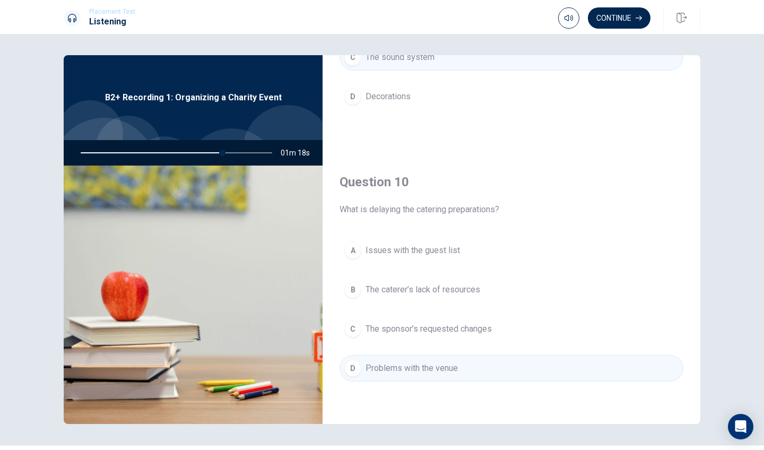
scroll to position [989, 0]
click at [627, 20] on button "Continue" at bounding box center [618, 17] width 63 height 21
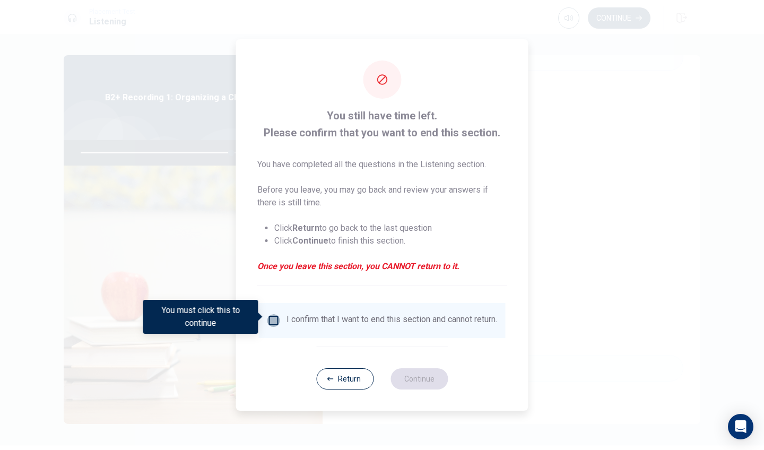
click at [268, 317] on input "You must click this to continue" at bounding box center [273, 320] width 13 height 13
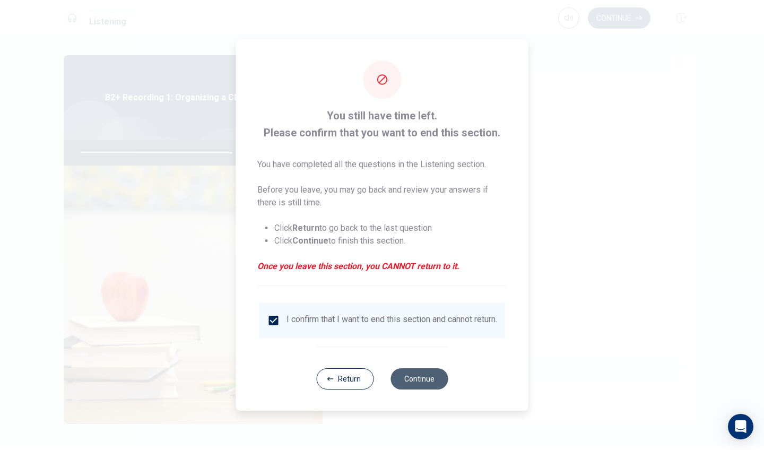
click at [436, 385] on button "Continue" at bounding box center [418, 378] width 57 height 21
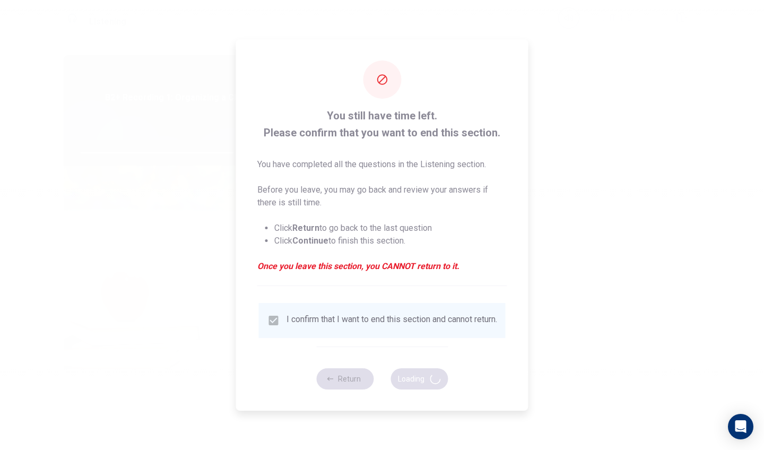
type input "82"
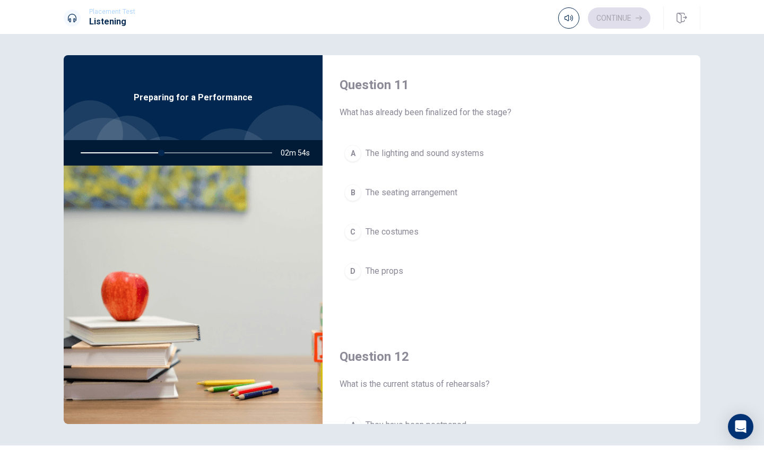
scroll to position [0, 0]
click at [437, 158] on span "The lighting and sound systems" at bounding box center [424, 153] width 118 height 13
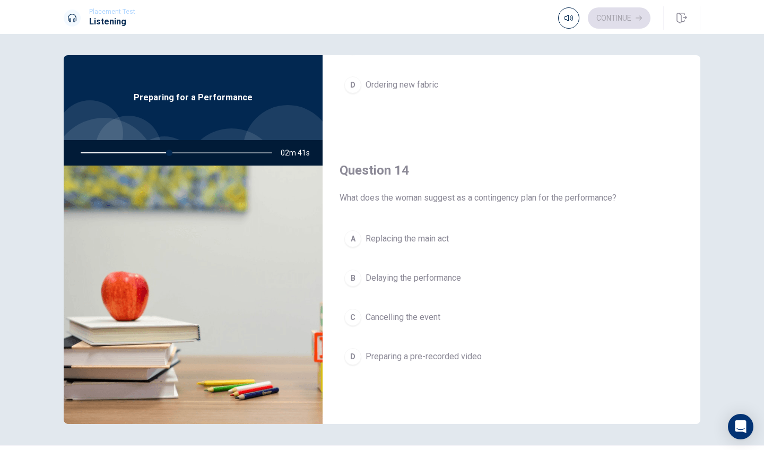
scroll to position [735, 0]
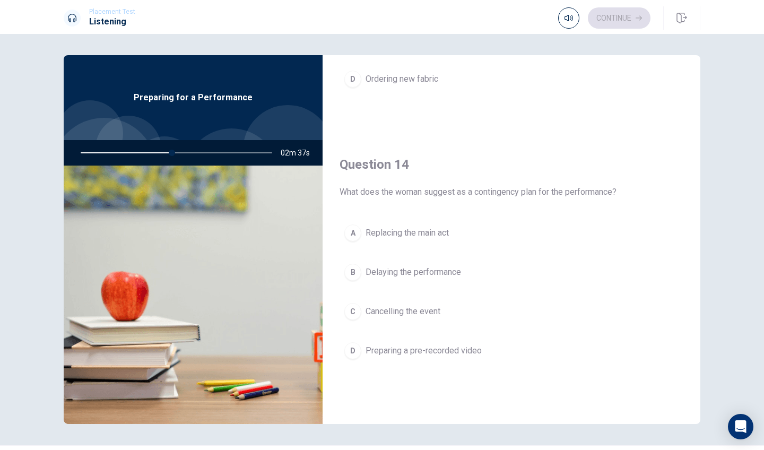
click at [458, 349] on span "Preparing a pre-recorded video" at bounding box center [423, 350] width 116 height 13
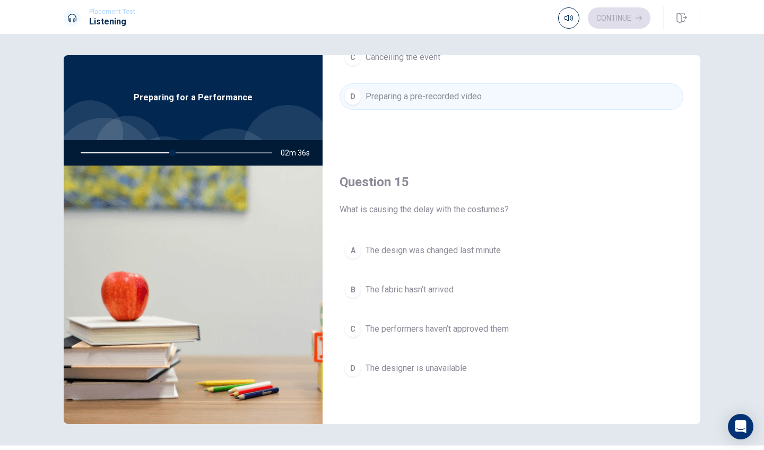
scroll to position [989, 0]
click at [434, 290] on span "The fabric hasn’t arrived" at bounding box center [409, 289] width 88 height 13
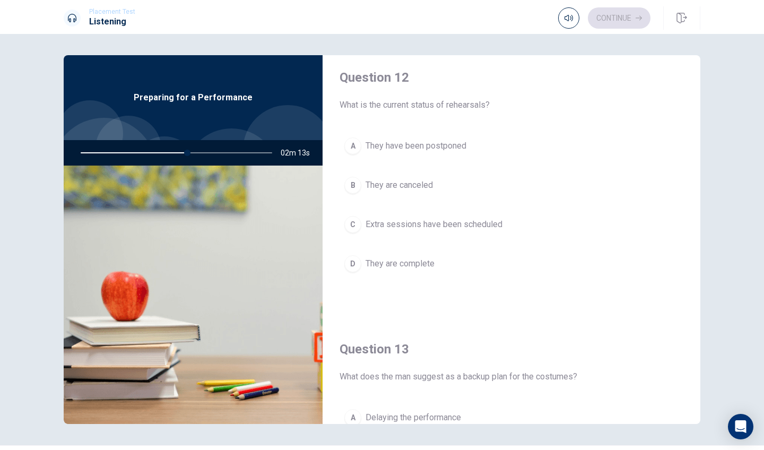
scroll to position [287, 0]
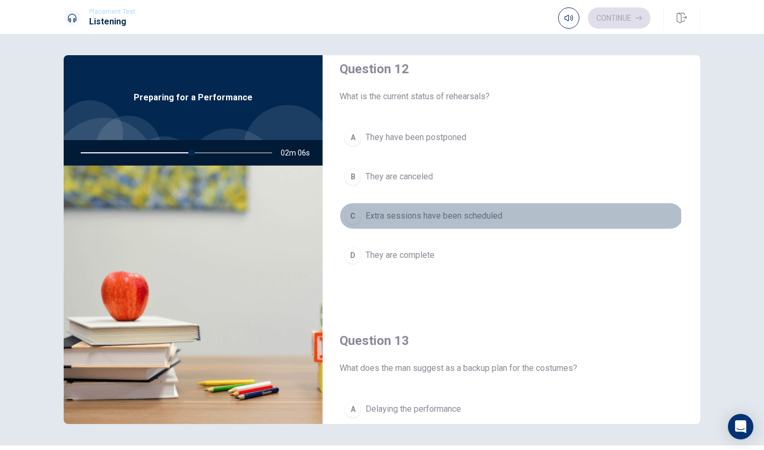
click at [437, 217] on span "Extra sessions have been scheduled" at bounding box center [433, 215] width 137 height 13
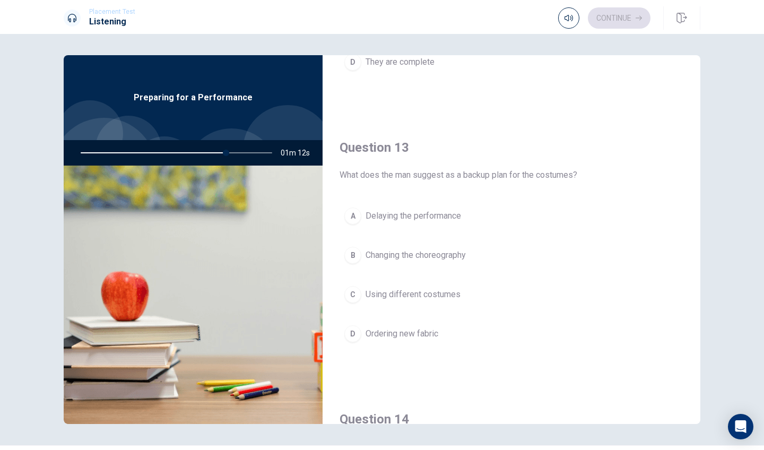
scroll to position [453, 0]
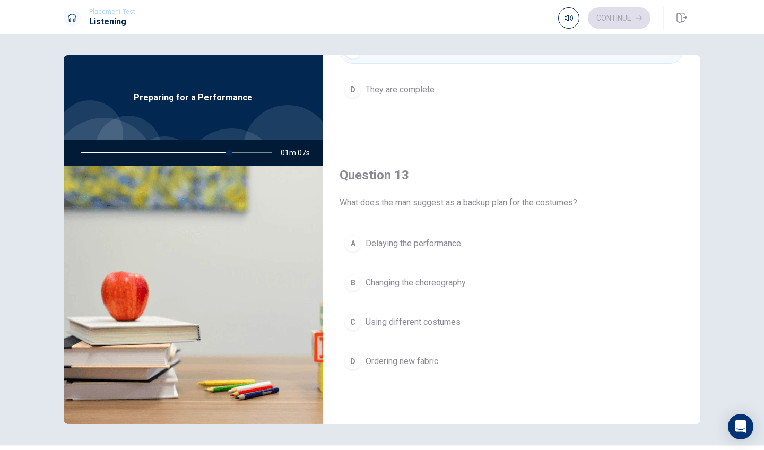
click at [435, 242] on span "Delaying the performance" at bounding box center [412, 243] width 95 height 13
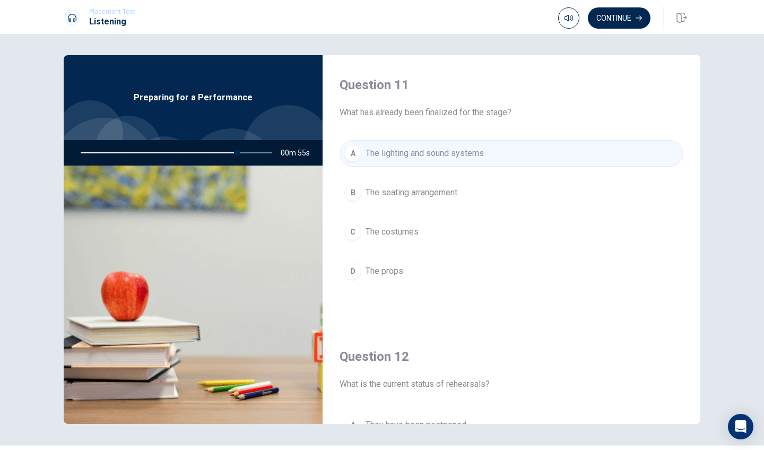
scroll to position [0, 0]
click at [633, 19] on button "Continue" at bounding box center [618, 17] width 63 height 21
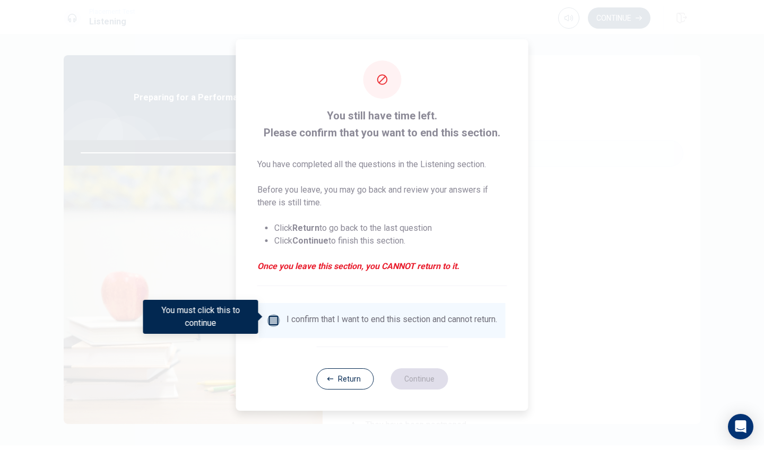
click at [270, 321] on input "You must click this to continue" at bounding box center [273, 320] width 13 height 13
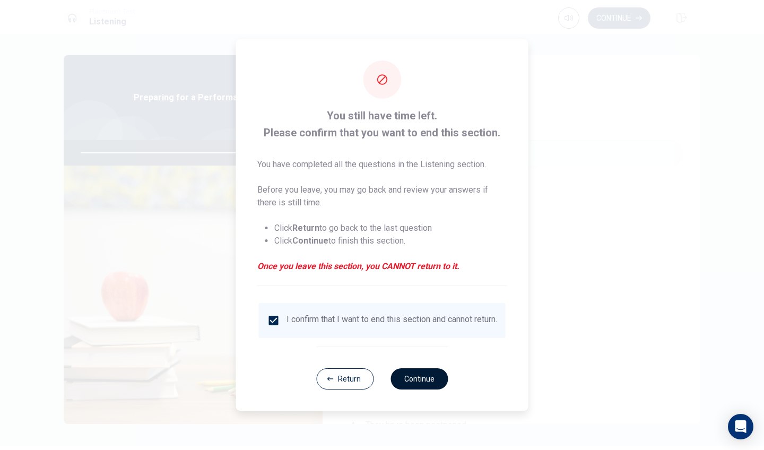
click at [416, 376] on button "Continue" at bounding box center [418, 378] width 57 height 21
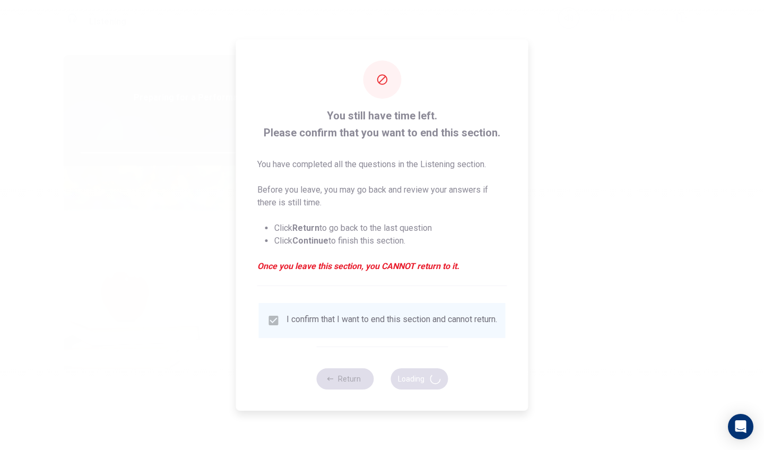
type input "97"
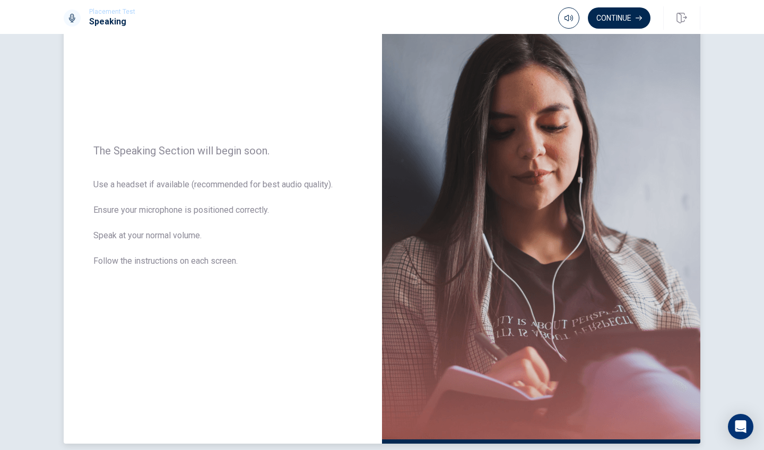
scroll to position [73, 0]
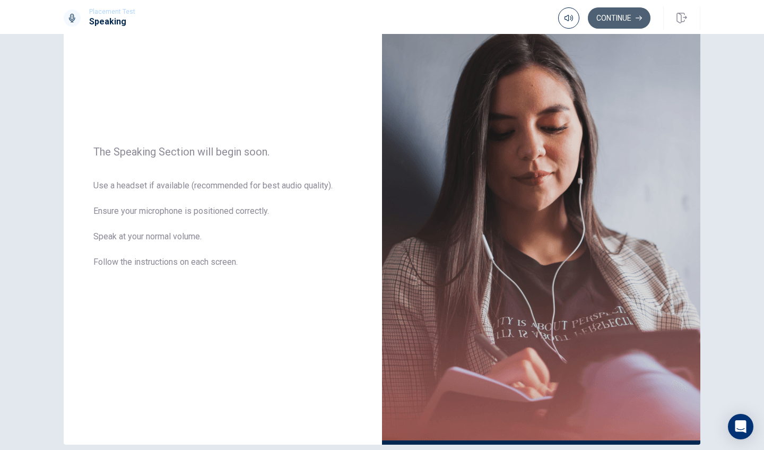
click at [627, 23] on button "Continue" at bounding box center [618, 17] width 63 height 21
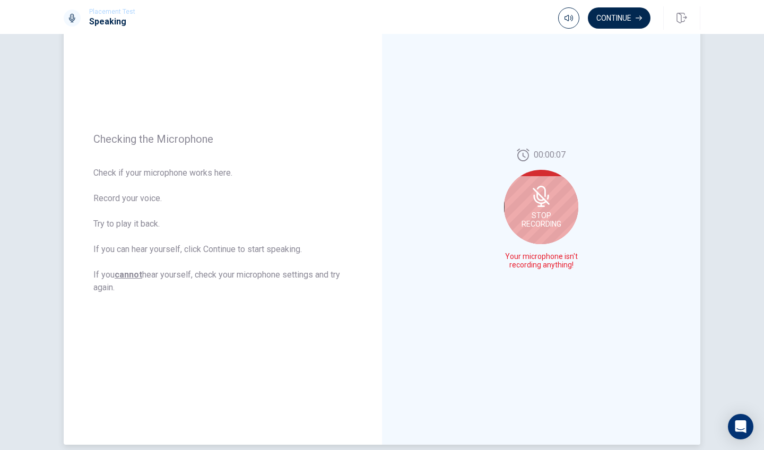
click at [557, 192] on div "Stop Recording" at bounding box center [541, 207] width 74 height 74
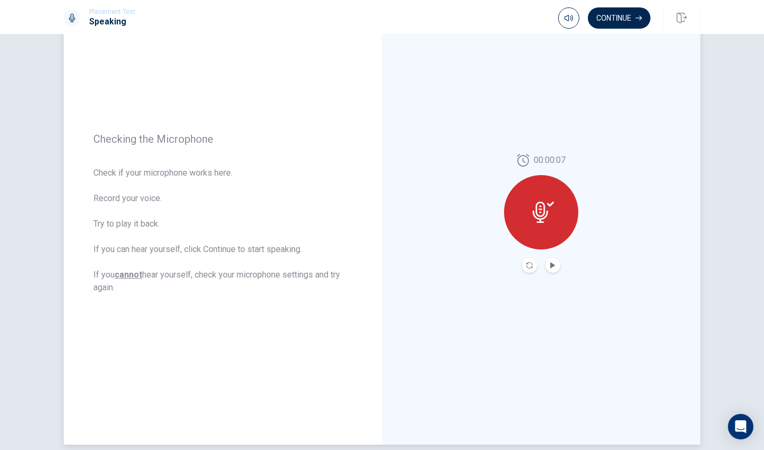
click at [547, 222] on icon at bounding box center [542, 211] width 21 height 21
click at [555, 261] on button "Play Audio" at bounding box center [552, 265] width 15 height 15
click at [553, 266] on icon "Pause Audio" at bounding box center [552, 265] width 5 height 6
click at [553, 266] on icon "Play Audio" at bounding box center [552, 265] width 5 height 6
click at [551, 261] on button "Pause Audio" at bounding box center [552, 265] width 15 height 15
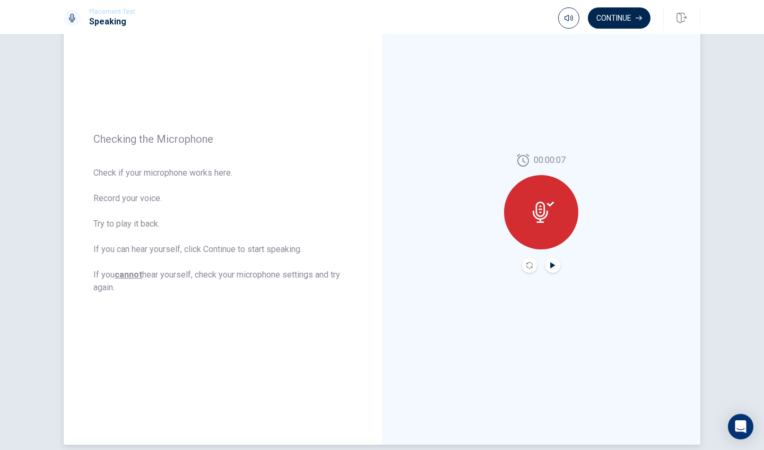
click at [546, 215] on icon at bounding box center [542, 211] width 21 height 21
click at [553, 260] on button "Play Audio" at bounding box center [552, 265] width 15 height 15
click at [553, 262] on icon "Play Audio" at bounding box center [552, 265] width 6 height 6
click at [526, 270] on button "Record Again" at bounding box center [529, 265] width 15 height 15
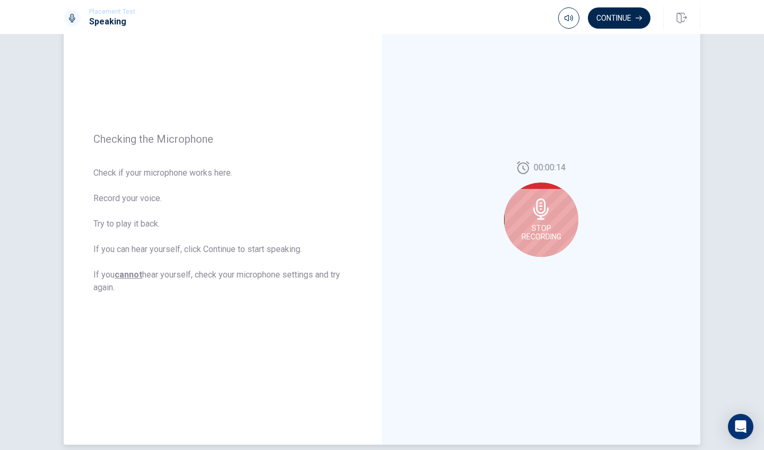
click at [536, 223] on div "Stop Recording" at bounding box center [541, 219] width 74 height 74
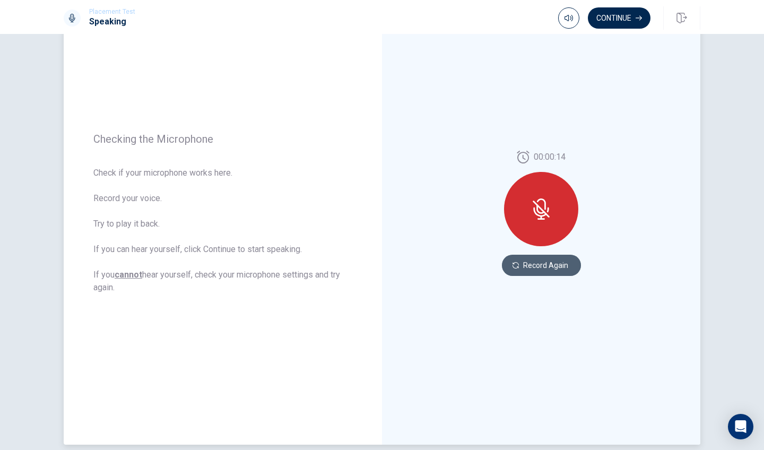
click at [555, 262] on button "Record Again" at bounding box center [541, 265] width 79 height 21
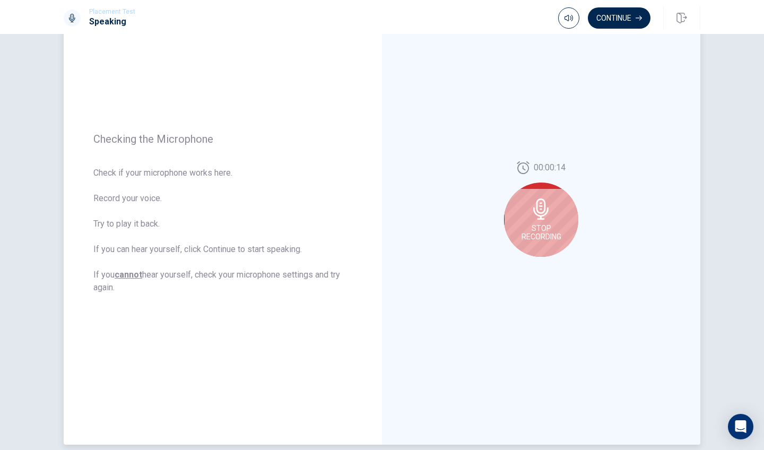
click at [545, 216] on icon at bounding box center [540, 208] width 21 height 21
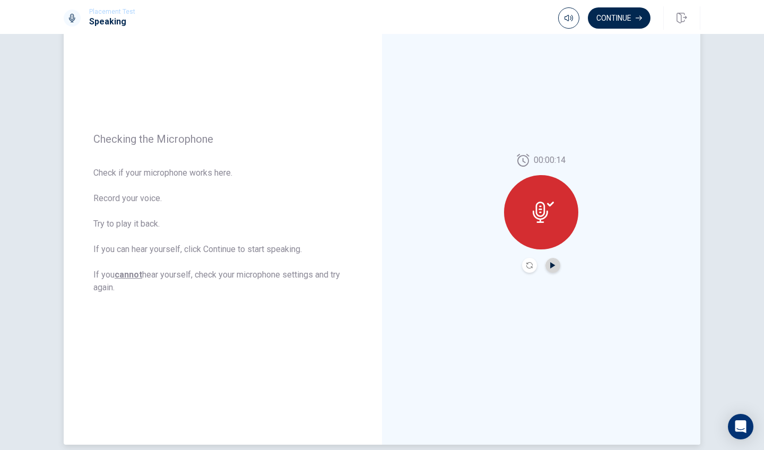
click at [551, 266] on icon "Play Audio" at bounding box center [552, 265] width 5 height 6
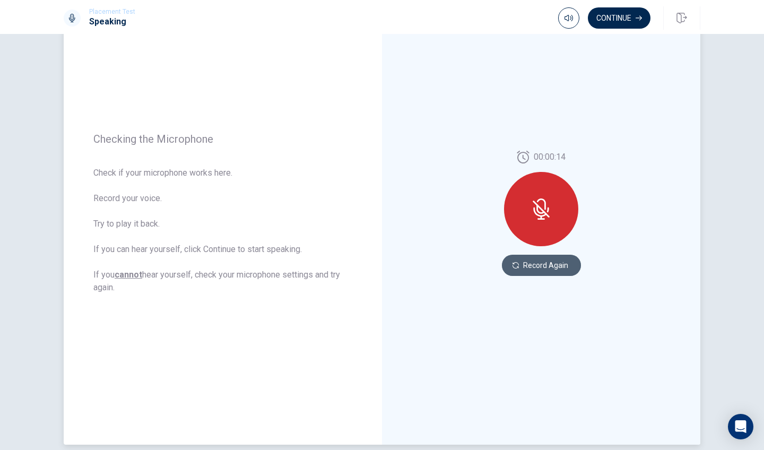
click at [554, 265] on button "Record Again" at bounding box center [541, 265] width 79 height 21
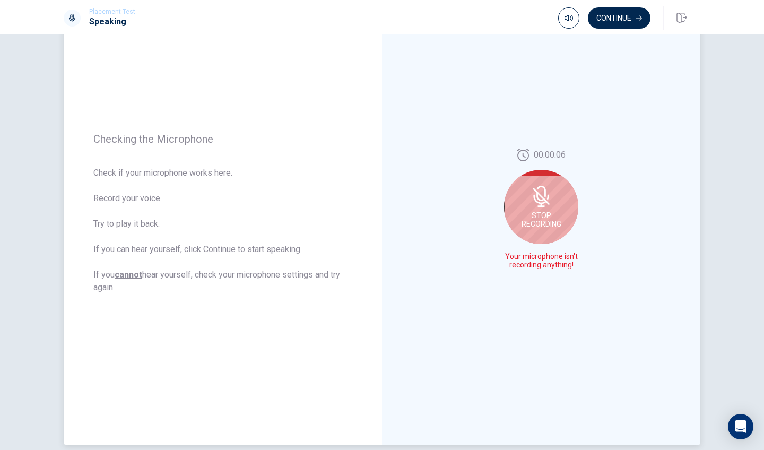
click at [547, 224] on span "Stop Recording" at bounding box center [541, 219] width 40 height 17
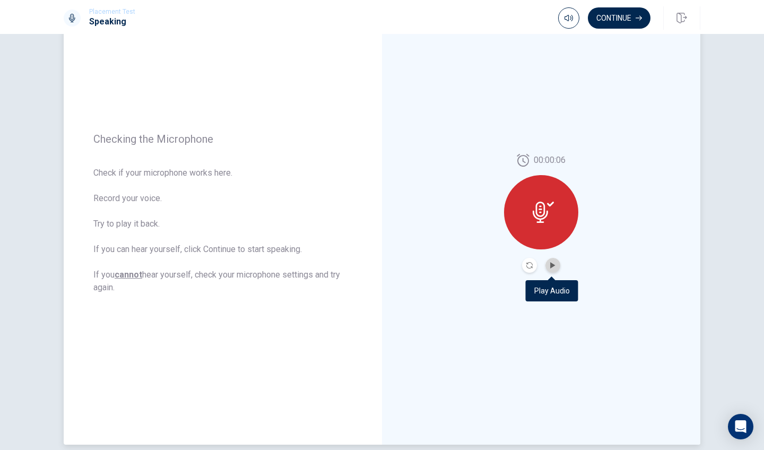
click at [548, 261] on button "Play Audio" at bounding box center [552, 265] width 15 height 15
click at [530, 267] on icon "Record Again" at bounding box center [529, 265] width 6 height 6
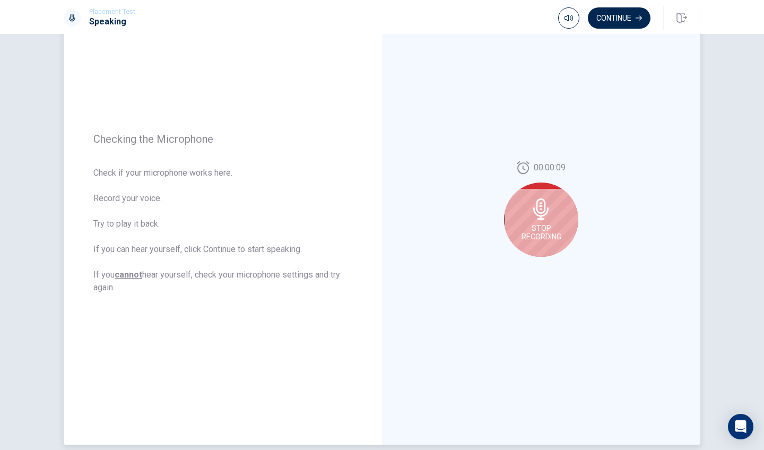
click at [547, 240] on span "Stop Recording" at bounding box center [541, 232] width 40 height 17
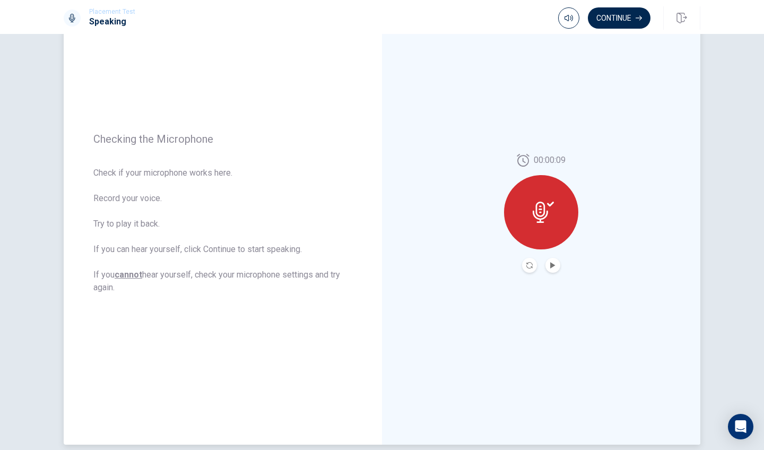
click at [554, 269] on button "Play Audio" at bounding box center [552, 265] width 15 height 15
click at [622, 15] on button "Continue" at bounding box center [618, 17] width 63 height 21
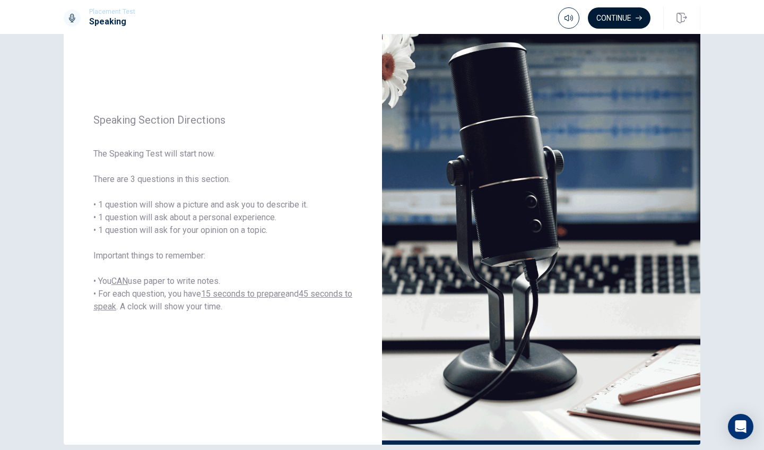
click at [604, 16] on button "Continue" at bounding box center [618, 17] width 63 height 21
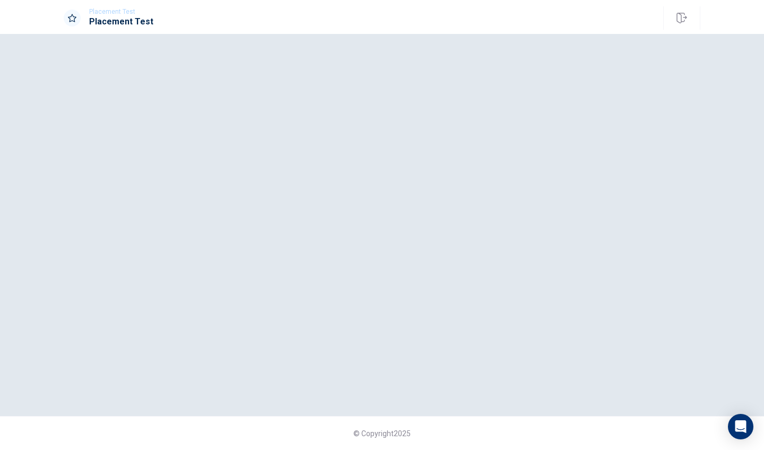
scroll to position [0, 0]
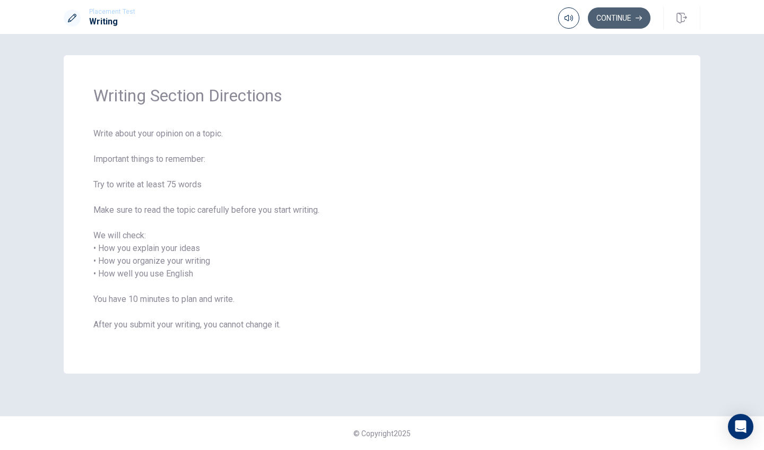
click at [612, 16] on button "Continue" at bounding box center [618, 17] width 63 height 21
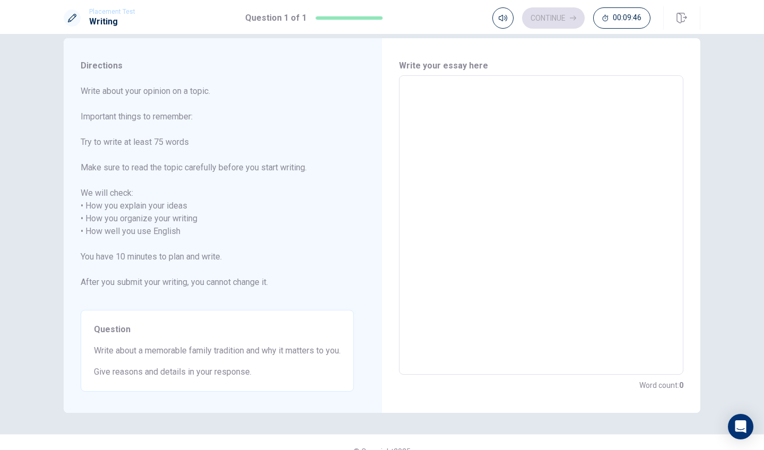
scroll to position [15, 0]
click at [411, 111] on textarea at bounding box center [540, 227] width 269 height 282
type textarea "M"
type textarea "x"
type textarea "My"
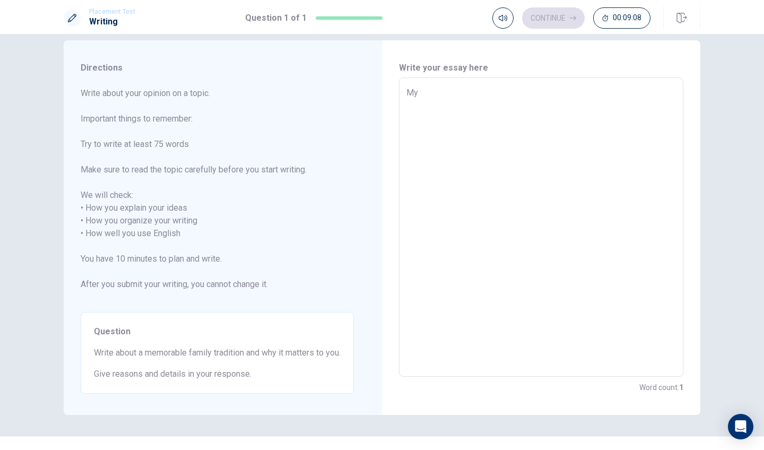
type textarea "x"
type textarea "My"
type textarea "x"
type textarea "My f"
type textarea "x"
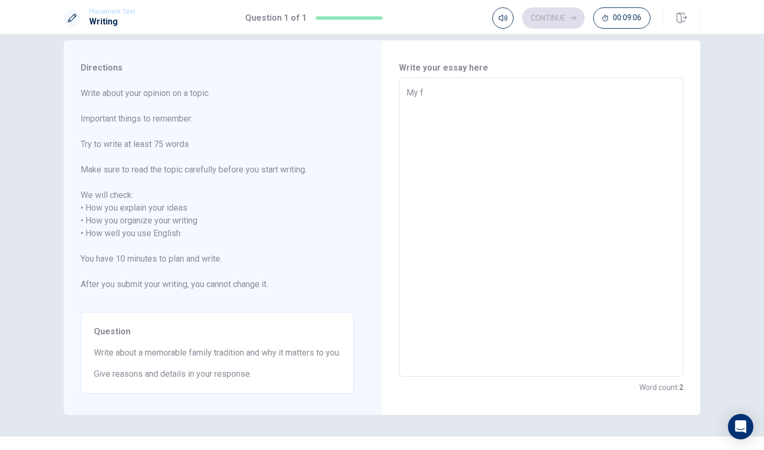
type textarea "My fa"
type textarea "x"
type textarea "My fam"
type textarea "x"
type textarea "My fami"
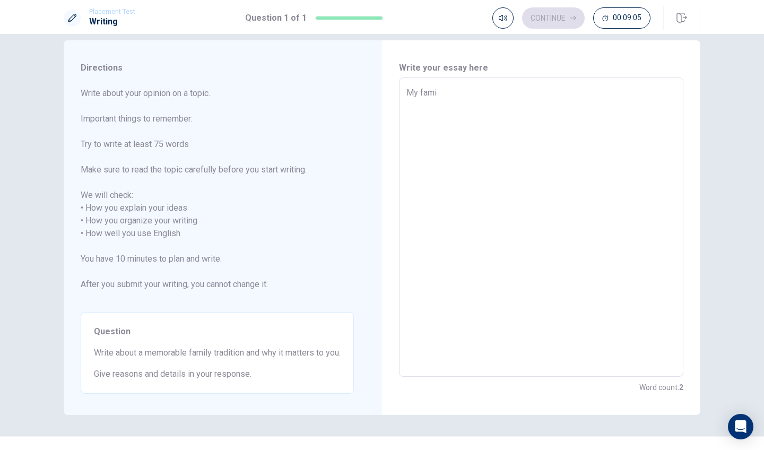
type textarea "x"
type textarea "My famil"
type textarea "x"
type textarea "My family"
type textarea "x"
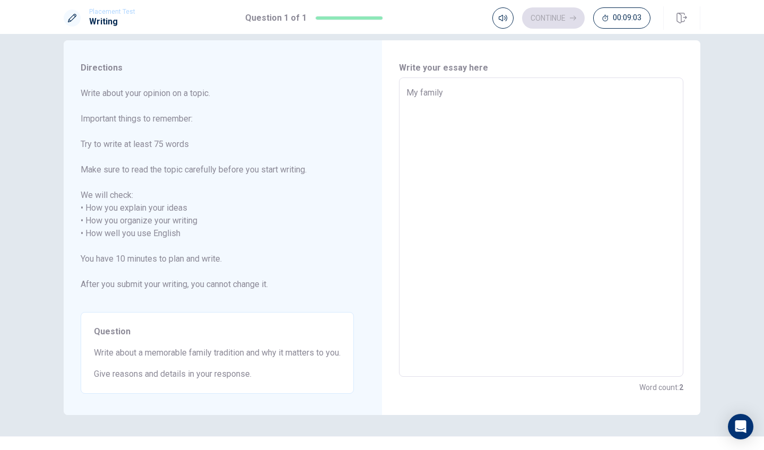
type textarea "My family"
click at [417, 91] on textarea "My family" at bounding box center [540, 227] width 269 height 282
type textarea "x"
type textarea "Myfamily"
type textarea "x"
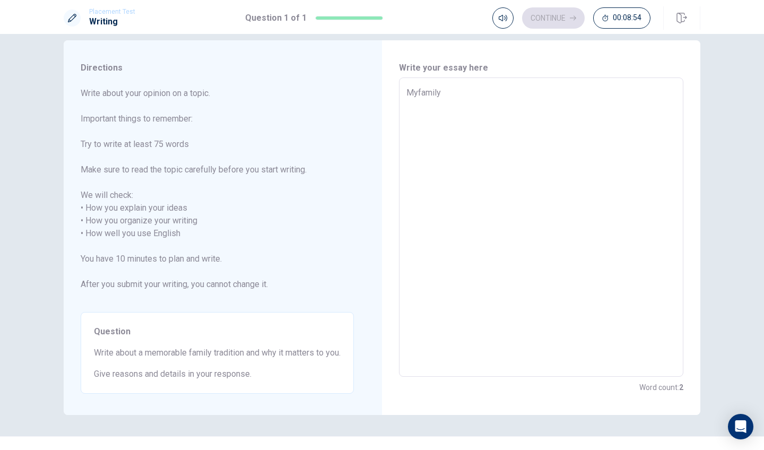
type textarea "Mfamily"
type textarea "x"
type textarea "family"
type textarea "x"
click at [408, 91] on textarea "family" at bounding box center [540, 227] width 269 height 282
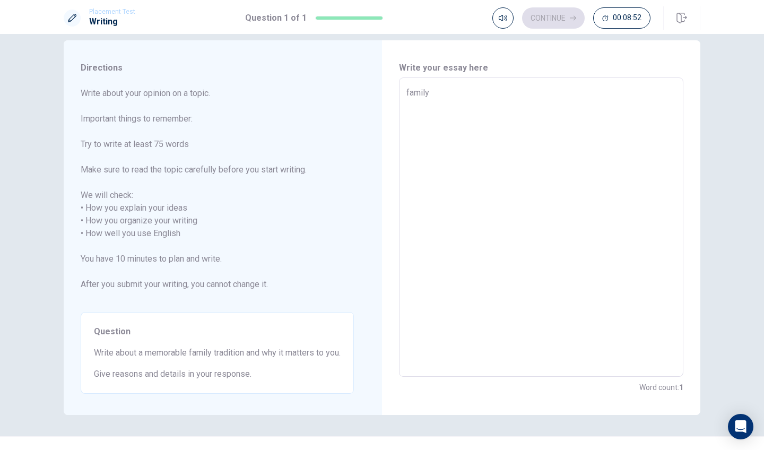
type textarea "amily"
type textarea "x"
type textarea "Family"
click at [437, 94] on textarea "Family" at bounding box center [540, 227] width 269 height 282
type textarea "x"
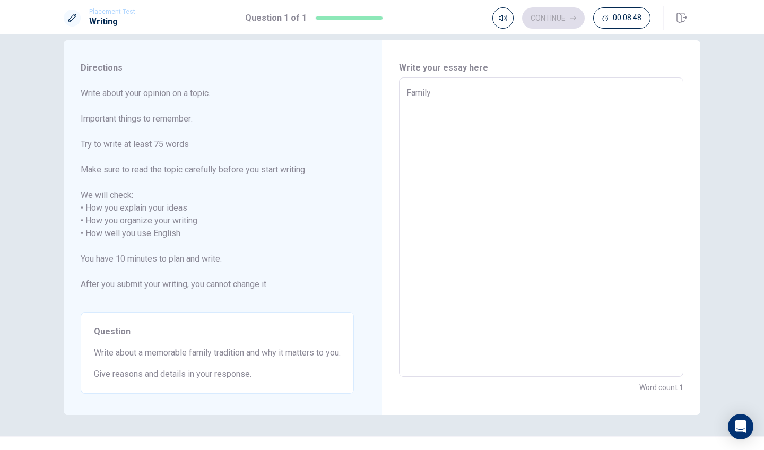
type textarea "Family t"
type textarea "x"
type textarea "Family tr"
type textarea "x"
type textarea "Family tra"
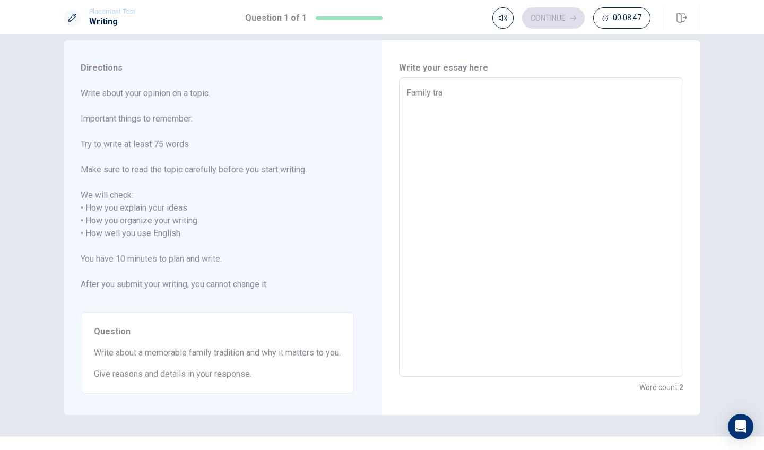
type textarea "x"
type textarea "Family trad"
type textarea "x"
type textarea "Family tradi"
type textarea "x"
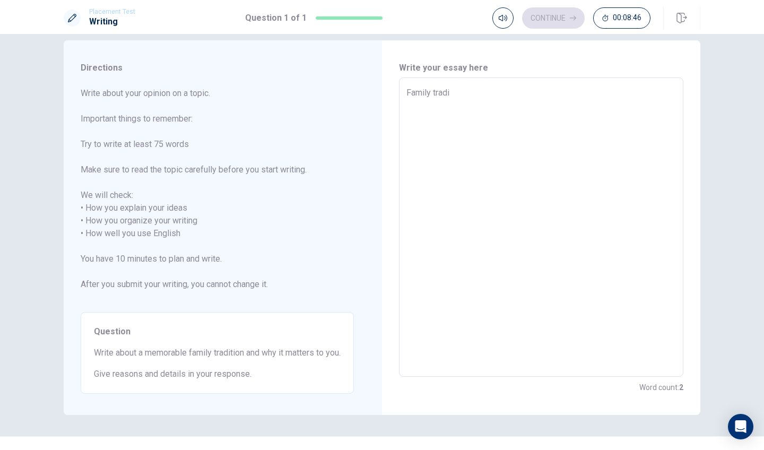
type textarea "Family tradit"
type textarea "x"
type textarea "Family traditi"
type textarea "x"
type textarea "Family traditio"
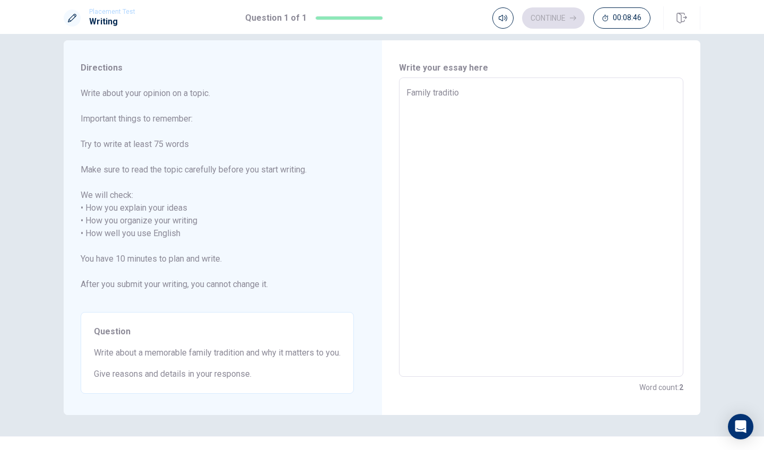
type textarea "x"
type textarea "Family tradition"
type textarea "x"
type textarea "Family tradition"
type textarea "x"
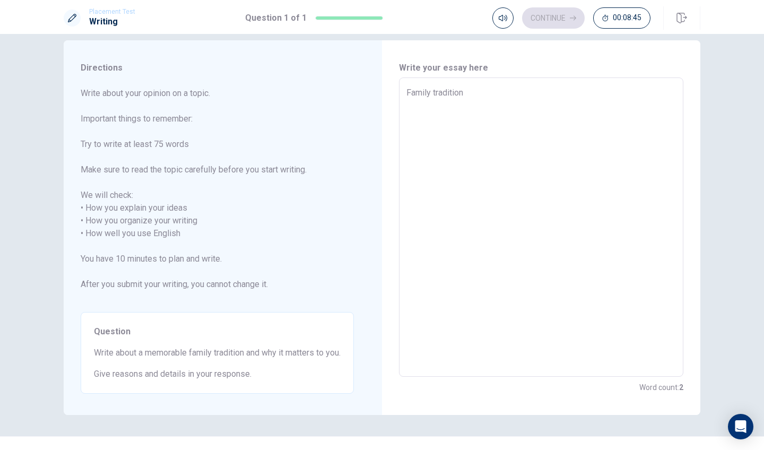
type textarea "Family tradition i"
type textarea "x"
type textarea "Family tradition is"
type textarea "x"
type textarea "Family tradition is"
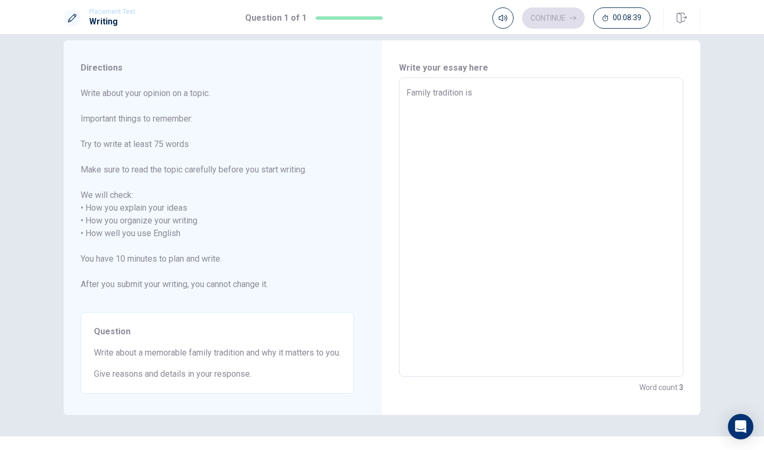
type textarea "x"
type textarea "Family tradition is e"
type textarea "x"
type textarea "Family tradition is ea"
type textarea "x"
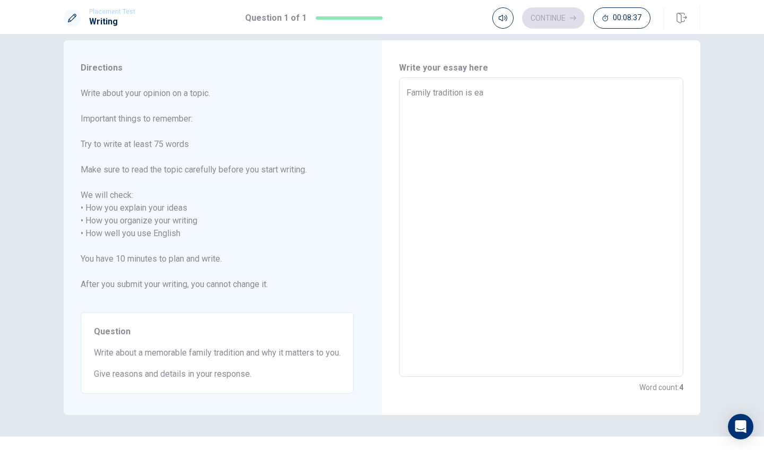
type textarea "Family tradition is eat"
type textarea "x"
type textarea "Family tradition is eati"
type textarea "x"
type textarea "Family tradition is eatin"
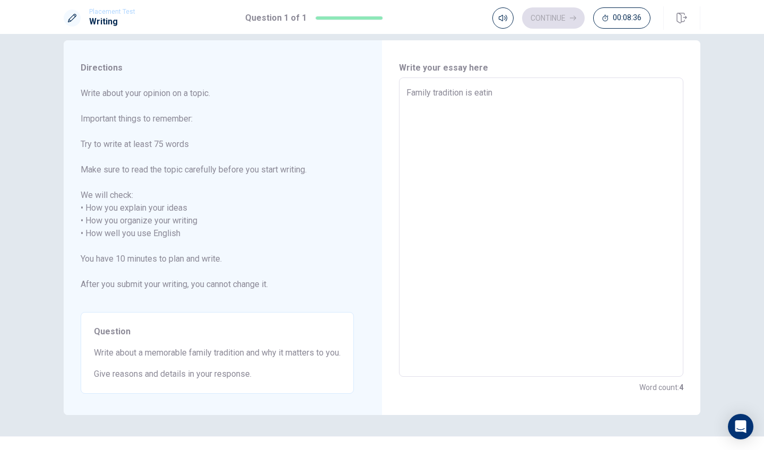
type textarea "x"
type textarea "Family tradition is eating"
type textarea "x"
type textarea "Family tradition is eating"
type textarea "x"
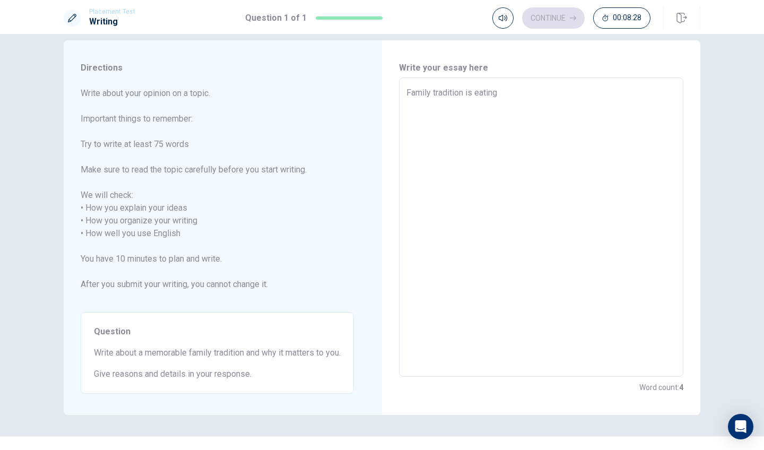
type textarea "Family tradition is eating d"
type textarea "x"
type textarea "Family tradition is eating di"
type textarea "x"
type textarea "Family tradition is eating din"
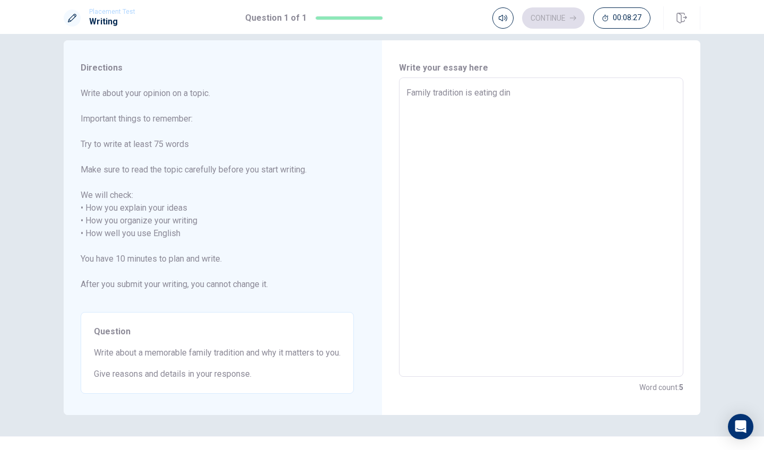
type textarea "x"
type textarea "Family tradition is eating dinn"
type textarea "x"
type textarea "Family tradition is eating dinne"
type textarea "x"
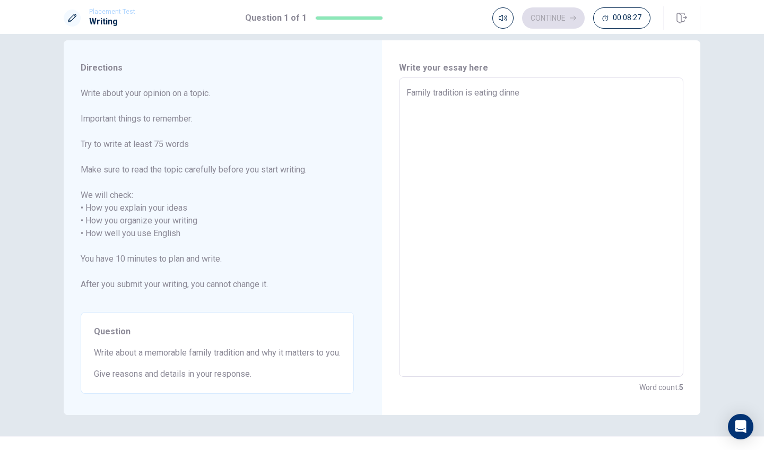
type textarea "Family tradition is eating dinner"
type textarea "x"
type textarea "Family tradition is eating dinner"
type textarea "x"
type textarea "Family tradition is eating dinner t"
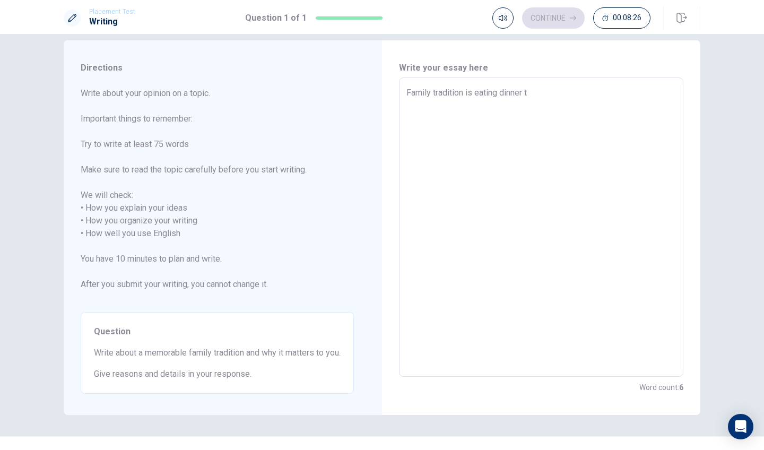
type textarea "x"
type textarea "Family tradition is eating dinner to"
type textarea "x"
type textarea "Family tradition is eating dinner tog"
type textarea "x"
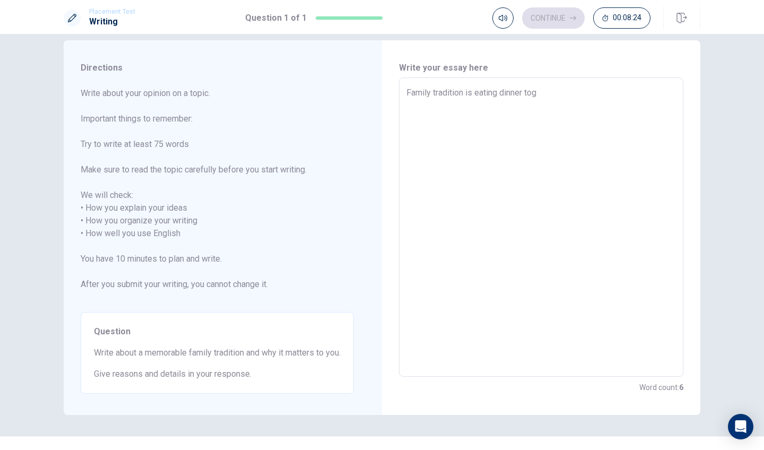
type textarea "Family tradition is eating dinner toge"
type textarea "x"
type textarea "Family tradition is eating dinner toget"
type textarea "x"
type textarea "Family tradition is eating dinner togeth"
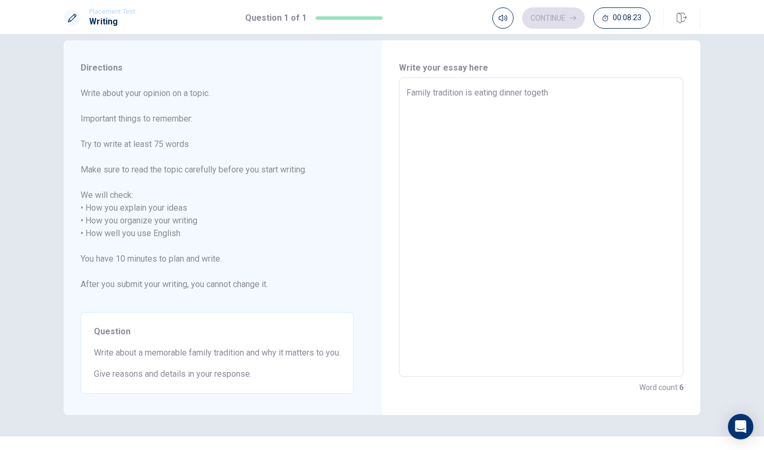
type textarea "x"
type textarea "Family tradition is eating dinner togethe"
type textarea "x"
type textarea "Family tradition is eating dinner together"
type textarea "x"
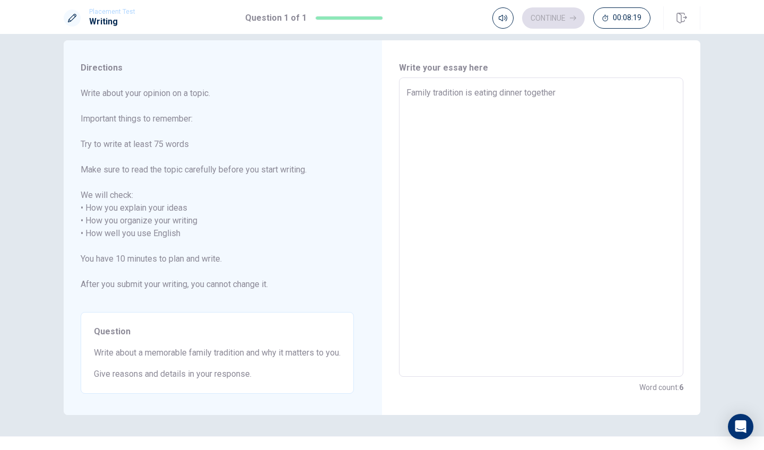
type textarea "Family tradition is eating dinner together."
type textarea "x"
type textarea "Family tradition is eating dinner together."
type textarea "x"
type textarea "Family tradition is eating dinner together. M"
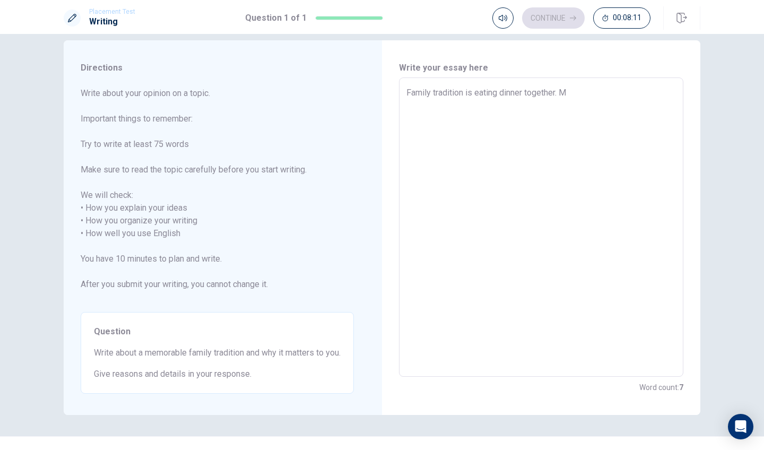
type textarea "x"
type textarea "Family tradition is eating dinner together. My"
type textarea "x"
type textarea "Family tradition is eating dinner together. My"
type textarea "x"
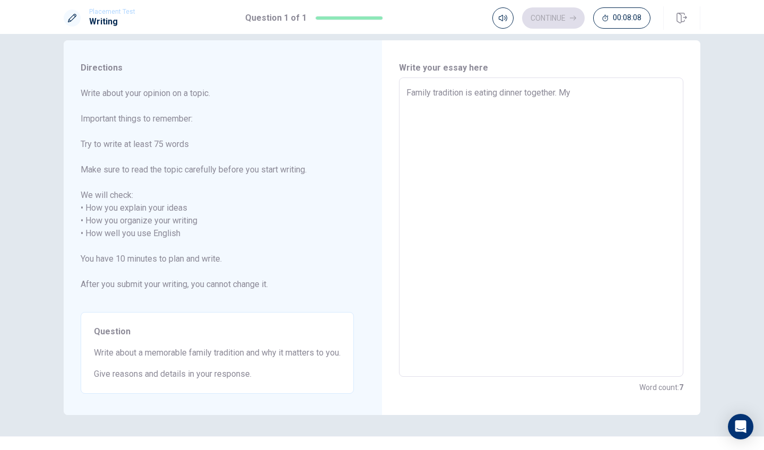
type textarea "Family tradition is eating dinner together. My m"
type textarea "x"
type textarea "Family tradition is eating dinner together. My mo"
type textarea "x"
type textarea "Family tradition is eating dinner together. My mom"
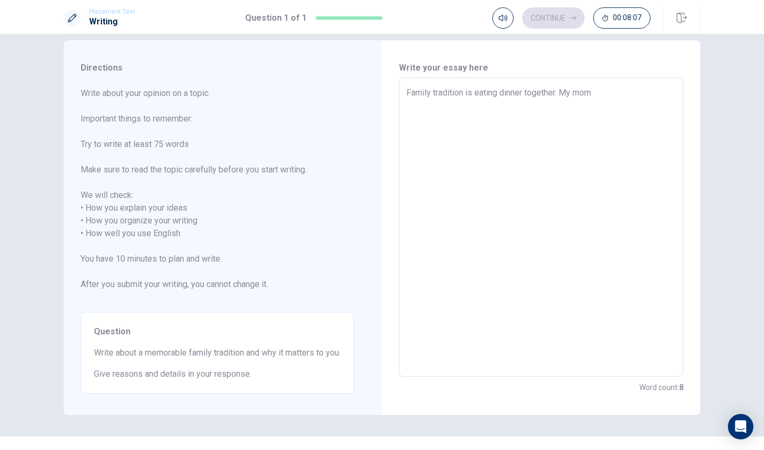
type textarea "x"
type textarea "Family tradition is eating dinner together. My mom"
type textarea "x"
type textarea "Family tradition is eating dinner together. My mom a"
type textarea "x"
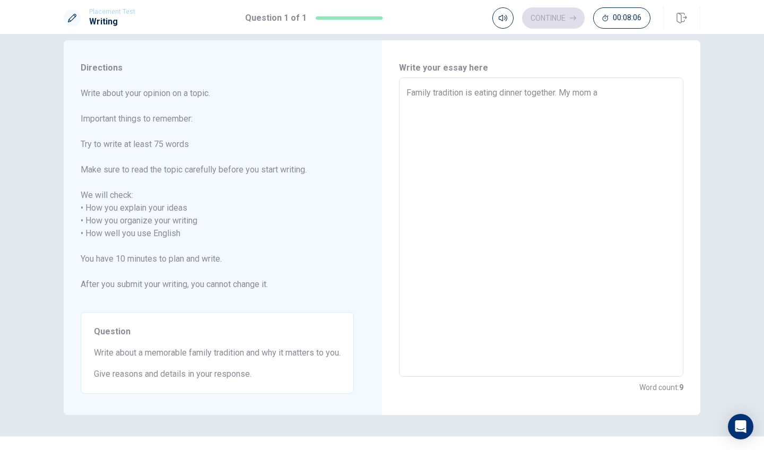
type textarea "Family tradition is eating dinner together. My mom an"
type textarea "x"
type textarea "Family tradition is eating dinner together. My mom and"
type textarea "x"
type textarea "Family tradition is eating dinner together. My mom and"
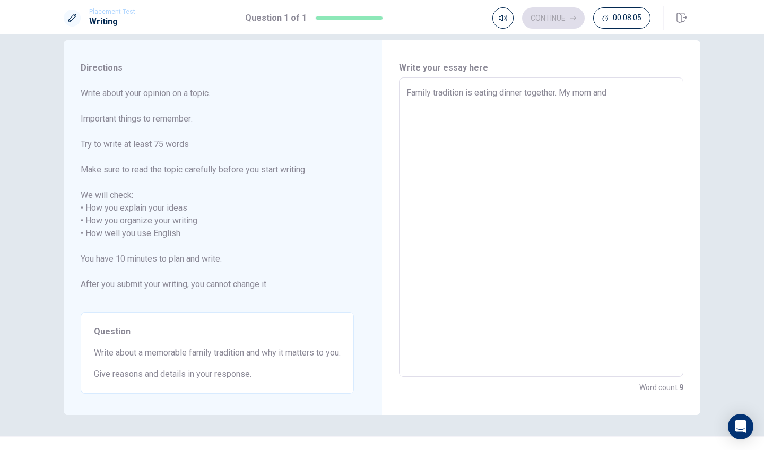
type textarea "x"
type textarea "Family tradition is eating dinner together. My mom and d"
type textarea "x"
type textarea "Family tradition is eating dinner together. My mom and da"
type textarea "x"
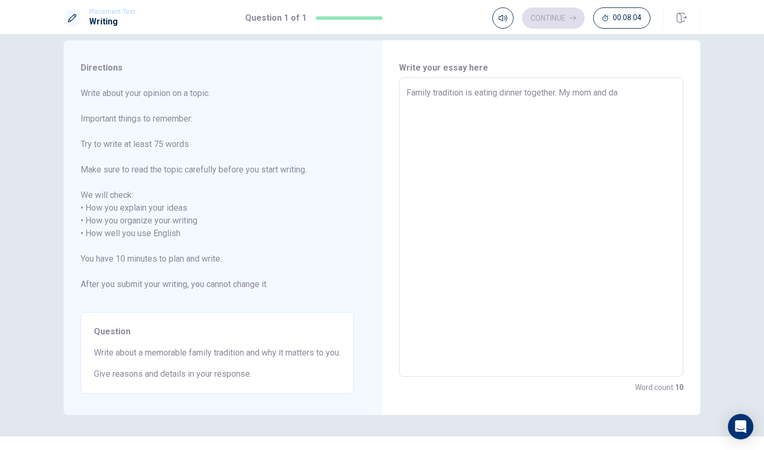
type textarea "Family tradition is eating dinner together. My mom and dad"
type textarea "x"
type textarea "Family tradition is eating dinner together. My mom and dad"
type textarea "x"
type textarea "Family tradition is eating dinner together. My mom and dad"
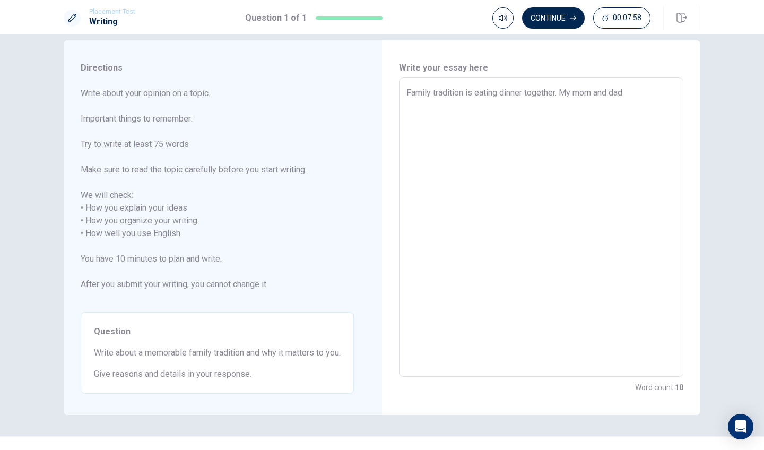
type textarea "x"
type textarea "Family tradition is eating dinner together. My mom and da"
type textarea "x"
type textarea "Family tradition is eating dinner together. My mom and d"
type textarea "x"
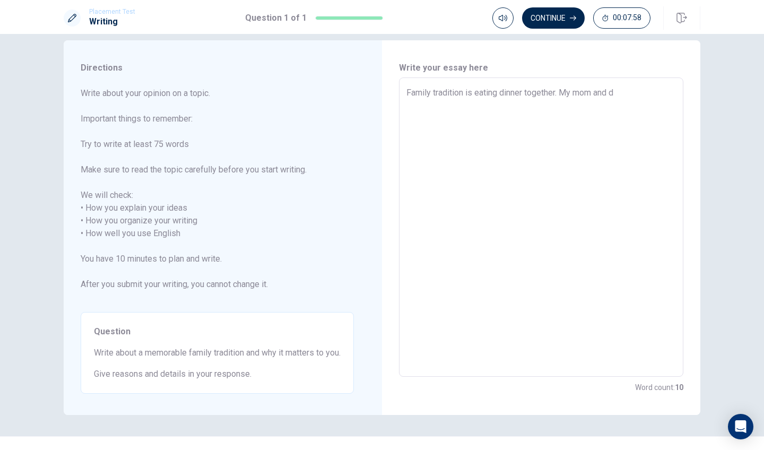
type textarea "Family tradition is eating dinner together. My mom and"
type textarea "x"
type textarea "Family tradition is eating dinner together. My mom and"
type textarea "x"
type textarea "Family tradition is eating dinner together. My mom an"
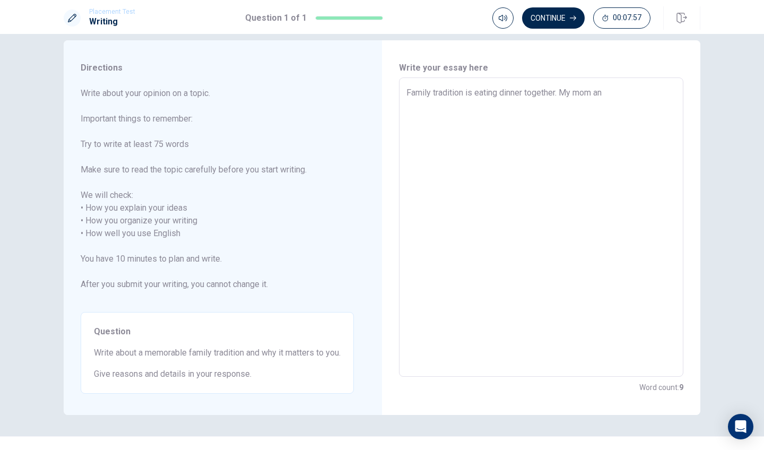
type textarea "x"
type textarea "Family tradition is eating dinner together. My mom a"
type textarea "x"
type textarea "Family tradition is eating dinner together. My mom"
type textarea "x"
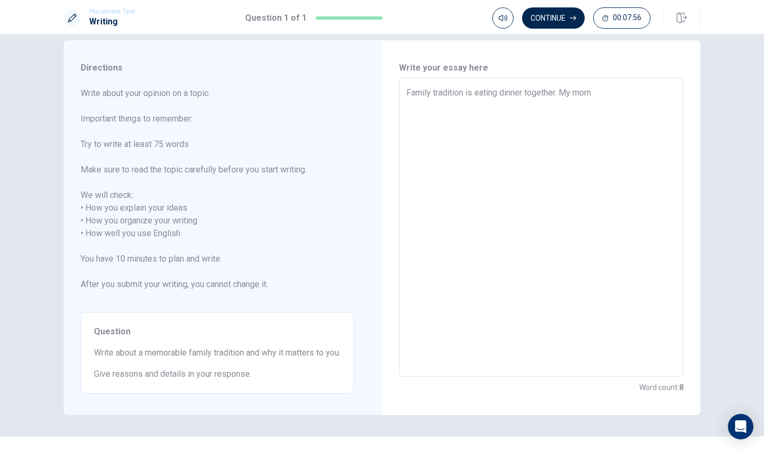
type textarea "Family tradition is eating dinner together. My mom i"
type textarea "x"
type textarea "Family tradition is eating dinner together. My mom is"
type textarea "x"
type textarea "Family tradition is eating dinner together. My mom is"
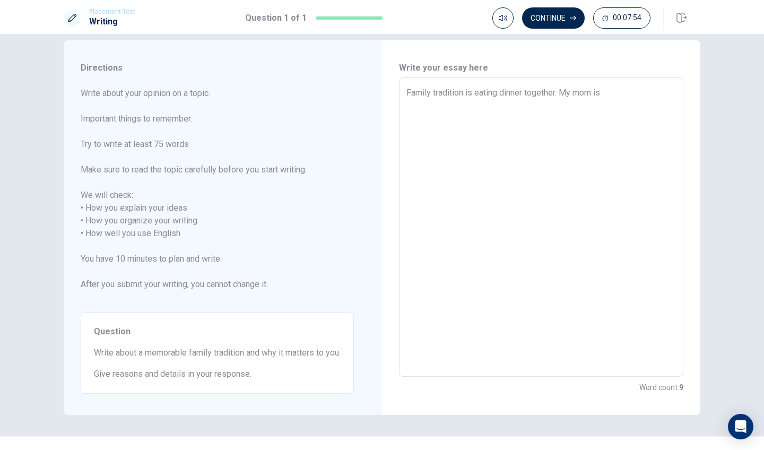
type textarea "x"
type textarea "Family tradition is eating dinner together. My mom is m"
type textarea "x"
type textarea "Family tradition is eating dinner together. My mom is mo"
type textarea "x"
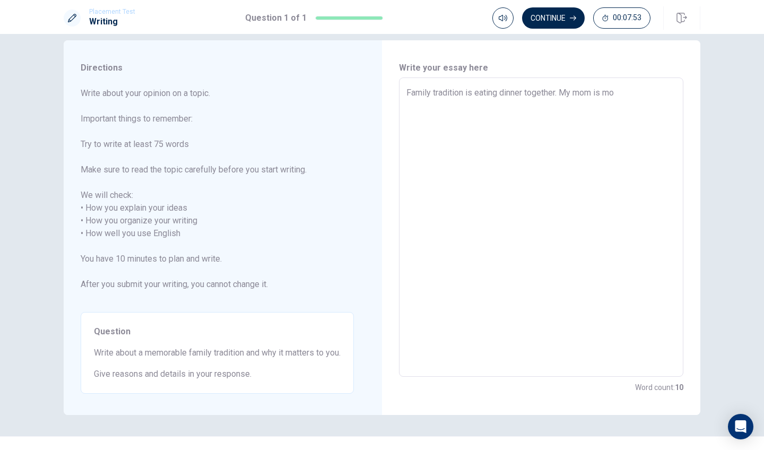
type textarea "Family tradition is eating dinner together. My mom is mor"
type textarea "x"
type textarea "Family tradition is eating dinner together. My mom is [PERSON_NAME]"
type textarea "x"
type textarea "Family tradition is eating dinner together. My mom is morki"
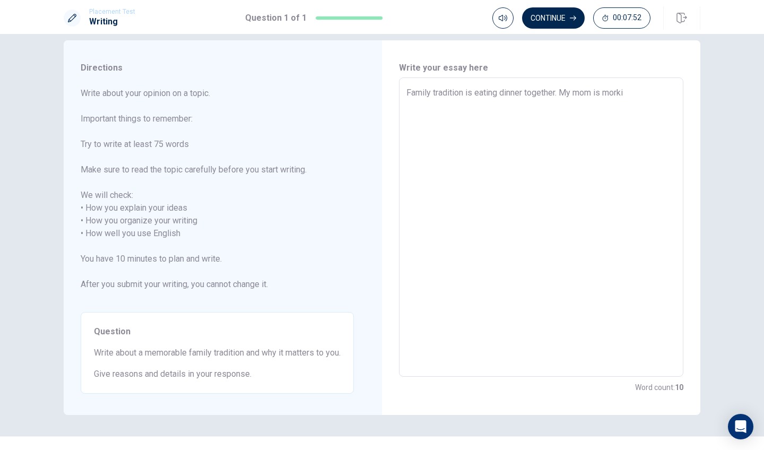
type textarea "x"
type textarea "Family tradition is eating dinner together. My mom is [PERSON_NAME]"
type textarea "x"
type textarea "Family tradition is eating dinner together. My mom is morking"
type textarea "x"
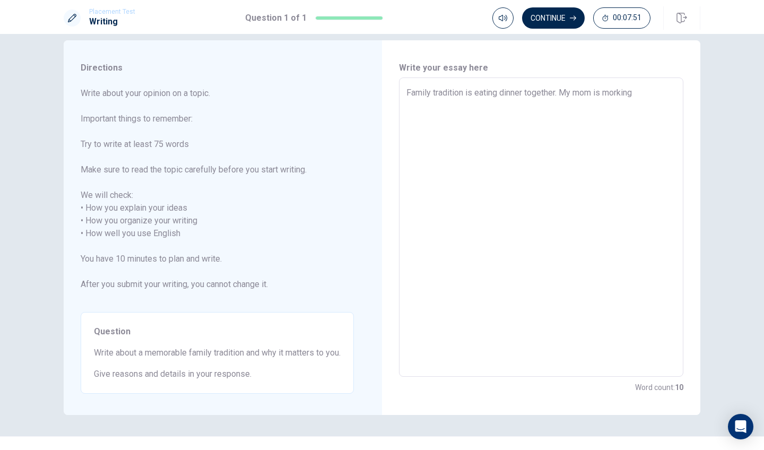
type textarea "Family tradition is eating dinner together. My mom is morking"
type textarea "x"
type textarea "Family tradition is eating dinner together. My mom is morking"
type textarea "x"
type textarea "Family tradition is eating dinner together. My mom is [PERSON_NAME]"
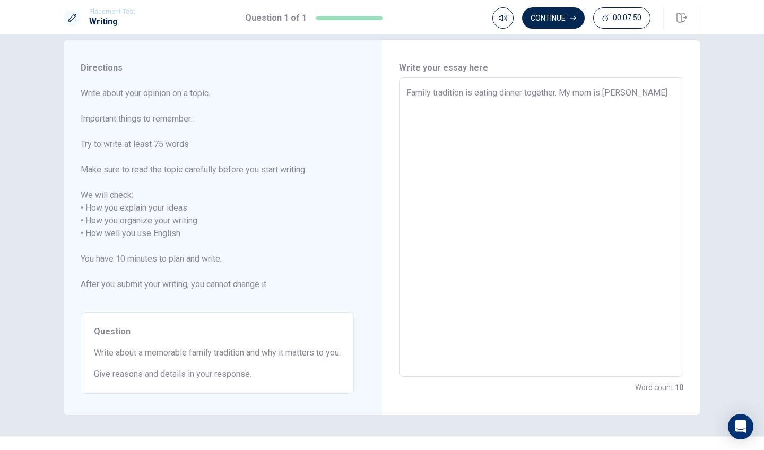
type textarea "x"
type textarea "Family tradition is eating dinner together. My mom is morki"
type textarea "x"
type textarea "Family tradition is eating dinner together. My mom is [PERSON_NAME]"
type textarea "x"
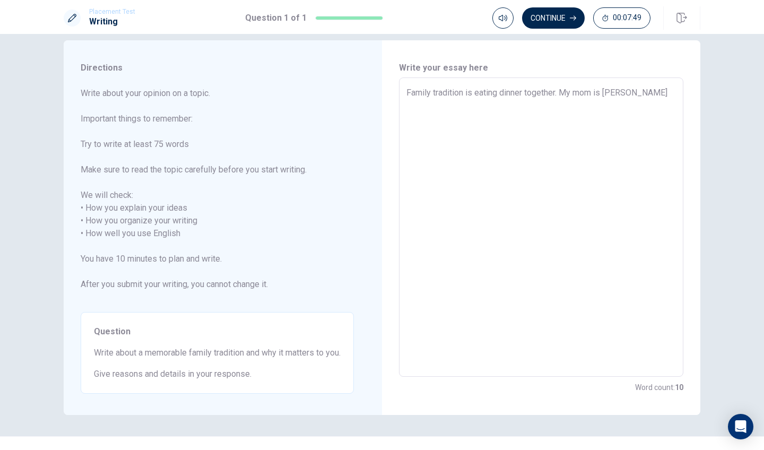
type textarea "Family tradition is eating dinner together. My mom is mor"
type textarea "x"
type textarea "Family tradition is eating dinner together. My mom is mo"
type textarea "x"
type textarea "Family tradition is eating dinner together. My mom is m"
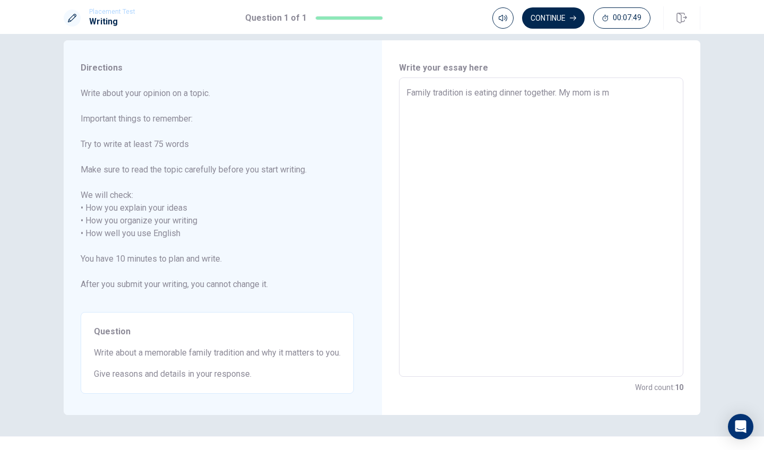
type textarea "x"
type textarea "Family tradition is eating dinner together. My mom is"
type textarea "x"
type textarea "Family tradition is eating dinner together. My mom is w"
type textarea "x"
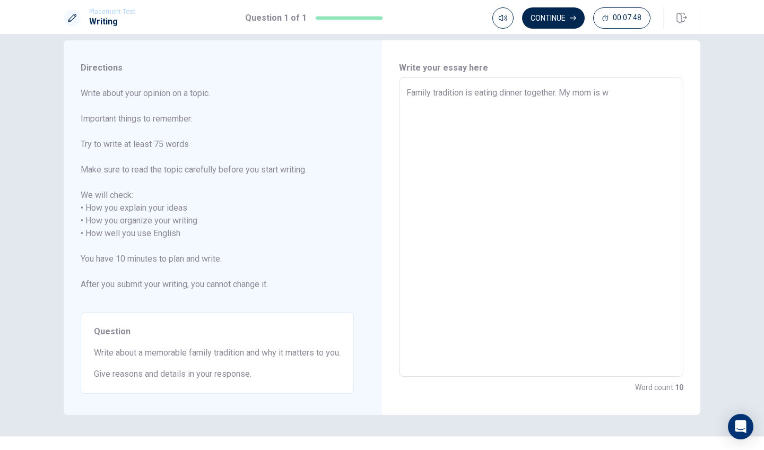
type textarea "Family tradition is eating dinner together. My mom is wo"
type textarea "x"
type textarea "Family tradition is eating dinner together. My mom is wor"
type textarea "x"
type textarea "Family tradition is eating dinner together. My mom is work"
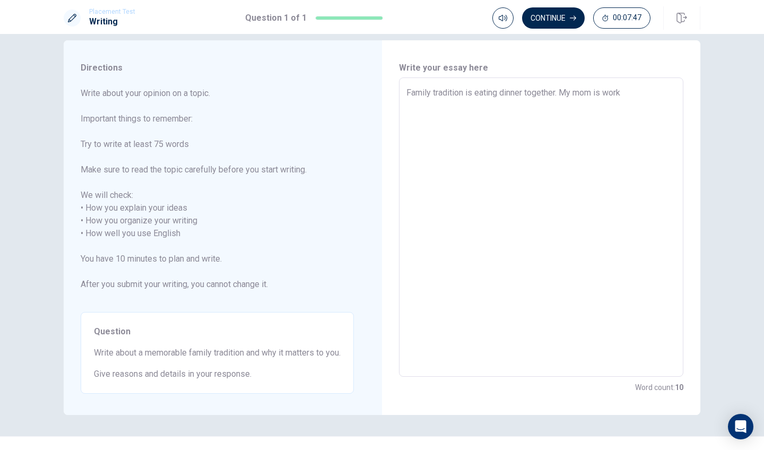
type textarea "x"
type textarea "Family tradition is eating dinner together. My mom is worki"
click at [535, 98] on textarea "Family tradition is eating dinner together. My pearents are woking at company a…" at bounding box center [540, 227] width 269 height 282
click at [557, 112] on textarea "Family tradition is eating dinner together. My pearents are woking at company a…" at bounding box center [540, 227] width 269 height 282
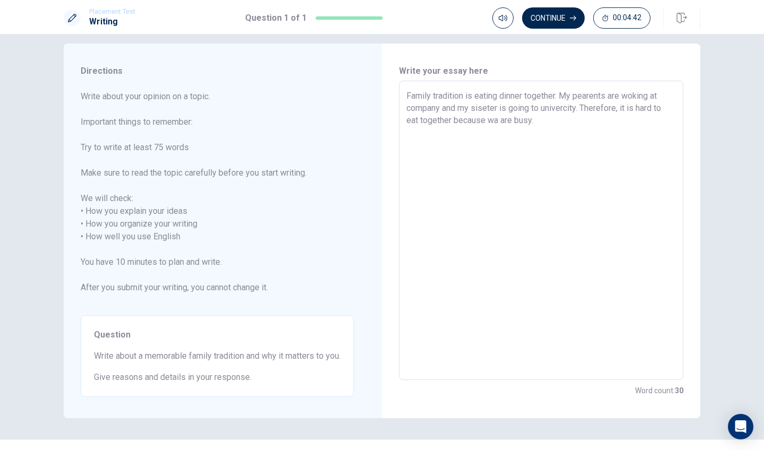
scroll to position [0, 0]
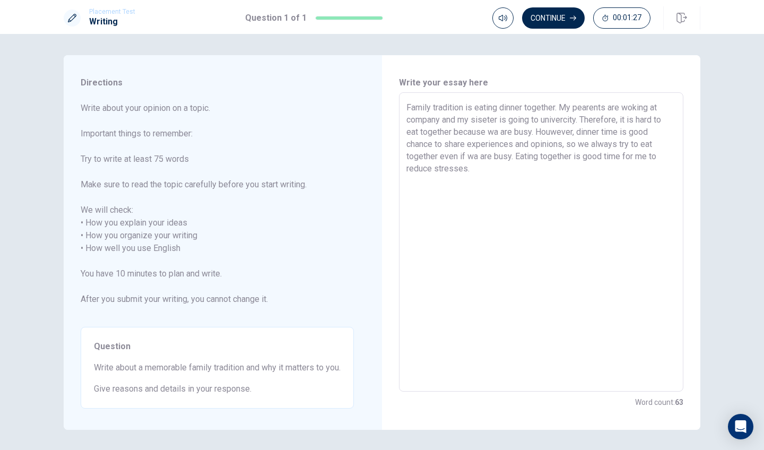
click at [433, 166] on textarea "Family tradition is eating dinner together. My pearents are woking at company a…" at bounding box center [540, 242] width 269 height 282
click at [524, 179] on textarea "Family tradition is eating dinner together. My pearents are woking at company a…" at bounding box center [540, 242] width 269 height 282
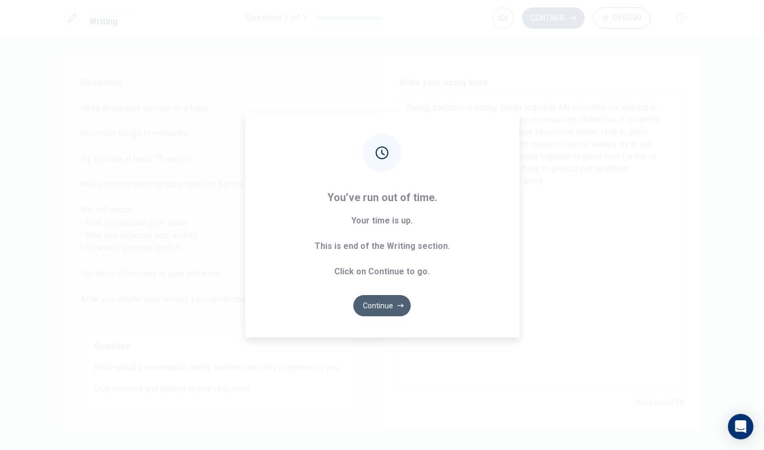
click at [400, 306] on icon "button" at bounding box center [400, 305] width 6 height 6
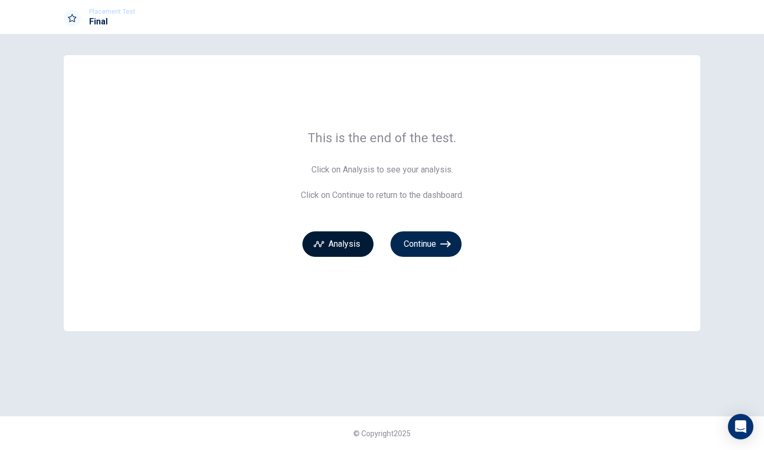
click at [356, 247] on button "Analysis" at bounding box center [337, 243] width 71 height 25
